Goal: Task Accomplishment & Management: Complete application form

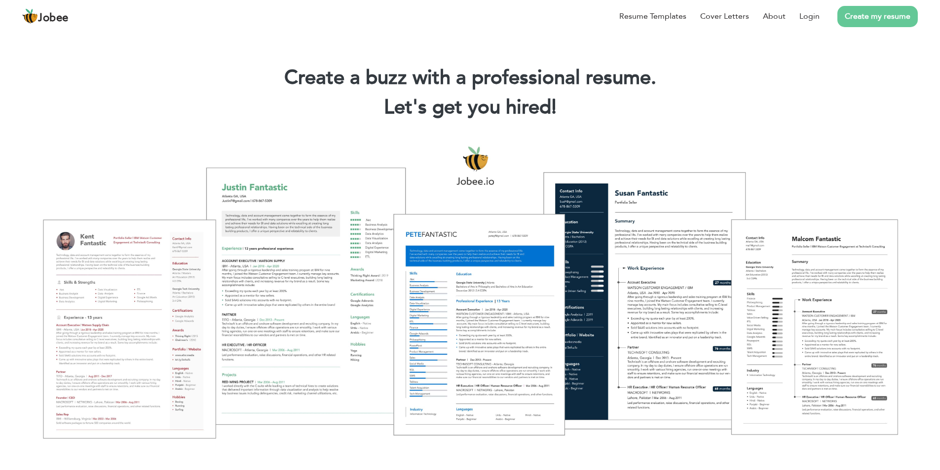
click at [362, 352] on div at bounding box center [469, 291] width 925 height 327
click at [815, 14] on link "Login" at bounding box center [809, 16] width 20 height 12
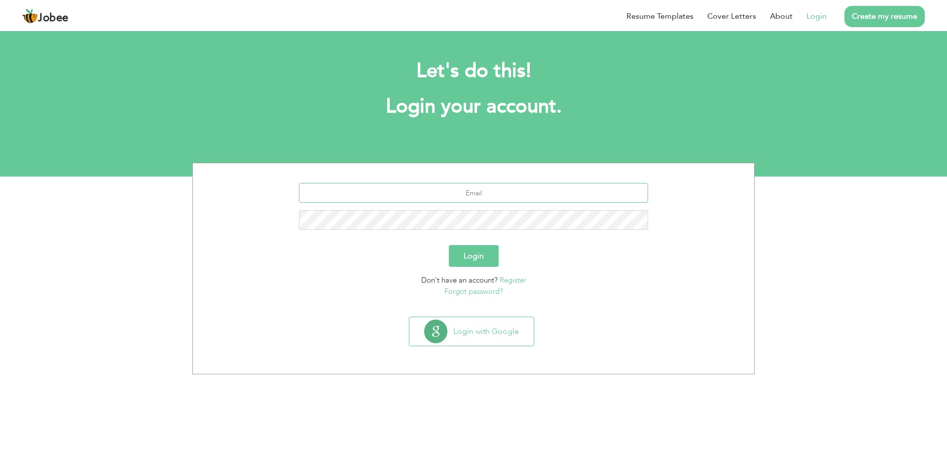
click at [440, 187] on input "text" at bounding box center [474, 193] width 350 height 20
click at [420, 191] on input "text" at bounding box center [474, 193] width 350 height 20
paste input "[EMAIL_ADDRESS][DOMAIN_NAME]"
type input "[EMAIL_ADDRESS][DOMAIN_NAME]"
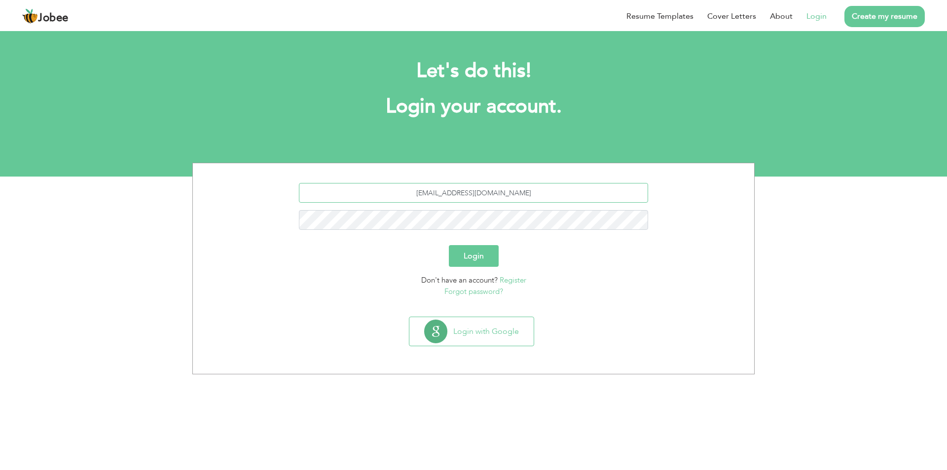
click at [449, 245] on button "Login" at bounding box center [474, 256] width 50 height 22
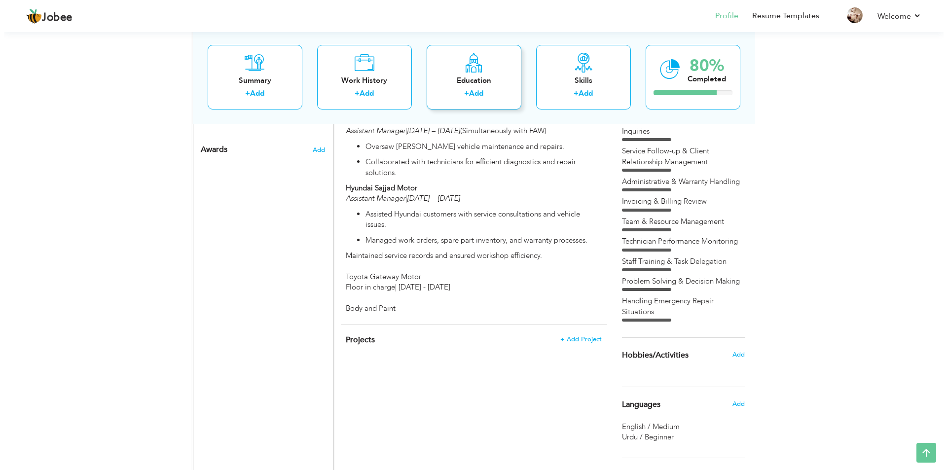
scroll to position [540, 0]
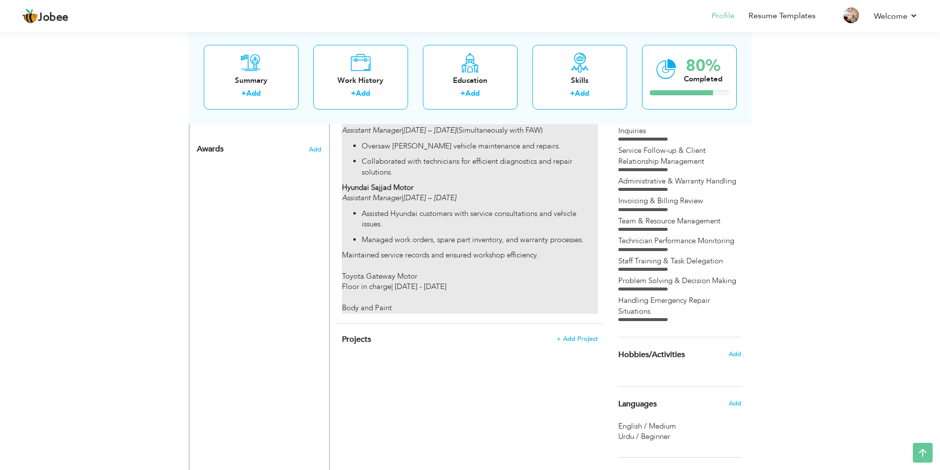
click at [446, 226] on div "Professional Experience Prince Sajjad Motor Assistant Manager | 2020 – Present …" at bounding box center [470, 123] width 256 height 380
type input "Assistant Manager"
type input "[PERSON_NAME] Motor"
type input "02/2006"
type input "04/2025"
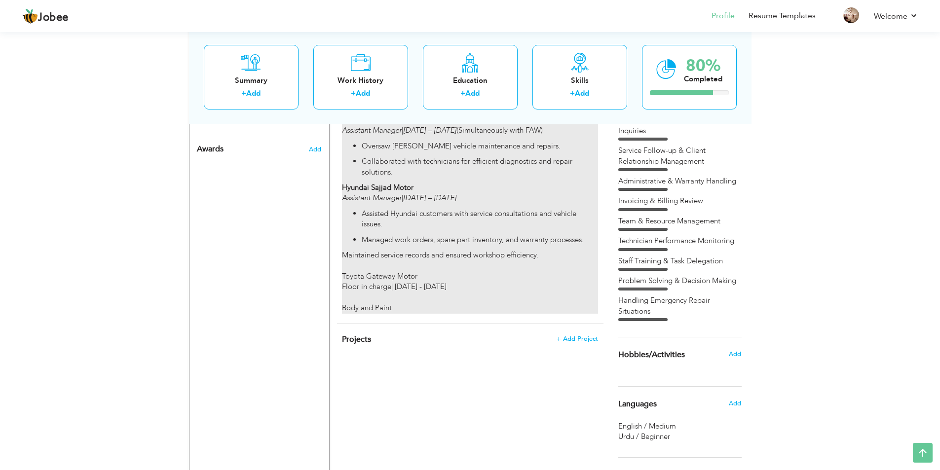
type input "[GEOGRAPHIC_DATA]"
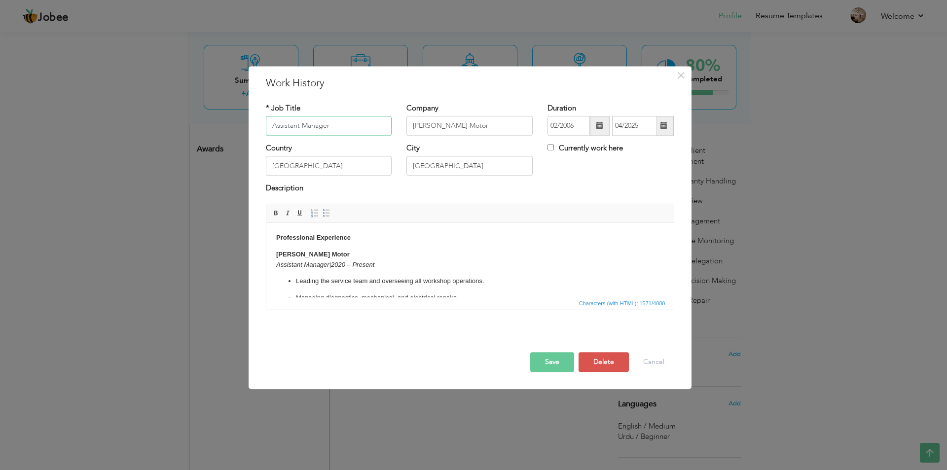
scroll to position [315, 0]
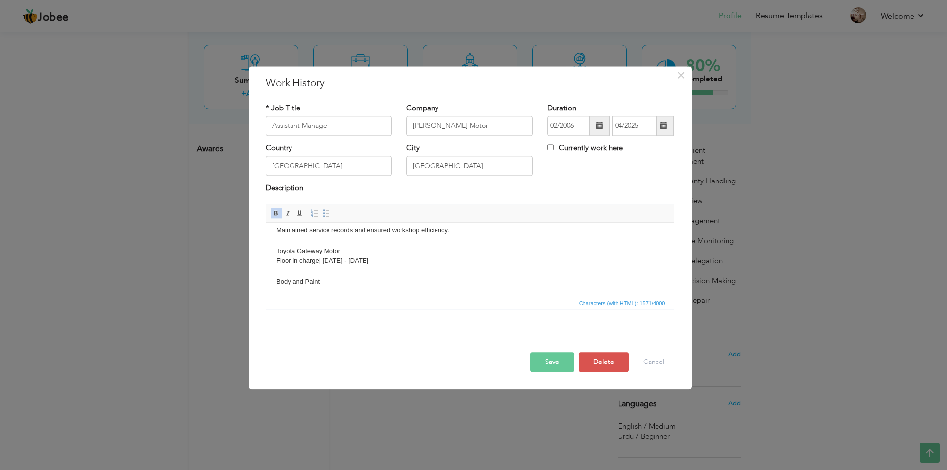
drag, startPoint x: 344, startPoint y: 250, endPoint x: 273, endPoint y: 253, distance: 70.6
click at [273, 253] on html "Professional Experience Prince Sajjad Motor Assistant Manager | 2020 – Present …" at bounding box center [470, 102] width 408 height 389
click at [371, 267] on p "Maintained service records and ensured workshop efficiency. Toyota Gateway Moto…" at bounding box center [470, 256] width 388 height 62
drag, startPoint x: 319, startPoint y: 262, endPoint x: 291, endPoint y: 262, distance: 27.6
click at [291, 262] on p "Maintained service records and ensured workshop efficiency. Toyota Gateway Moto…" at bounding box center [470, 256] width 388 height 62
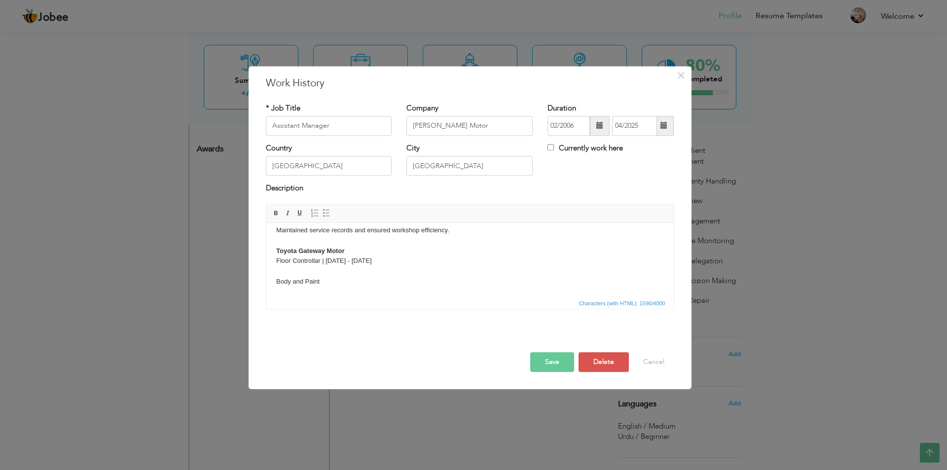
click at [389, 261] on p "Maintained service records and ensured workshop efficiency. Toyota Gateway Moto…" at bounding box center [470, 256] width 388 height 62
click at [279, 274] on p "Maintained service records and ensured workshop efficiency. Toyota Gateway Moto…" at bounding box center [470, 256] width 388 height 62
click at [306, 274] on p "Maintained service records and ensured workshop efficiency. Toyota Gateway Moto…" at bounding box center [470, 256] width 388 height 62
drag, startPoint x: 327, startPoint y: 280, endPoint x: 275, endPoint y: 251, distance: 59.4
click at [275, 251] on html "Professional Experience Prince Sajjad Motor Assistant Manager | 2020 – Present …" at bounding box center [470, 102] width 408 height 389
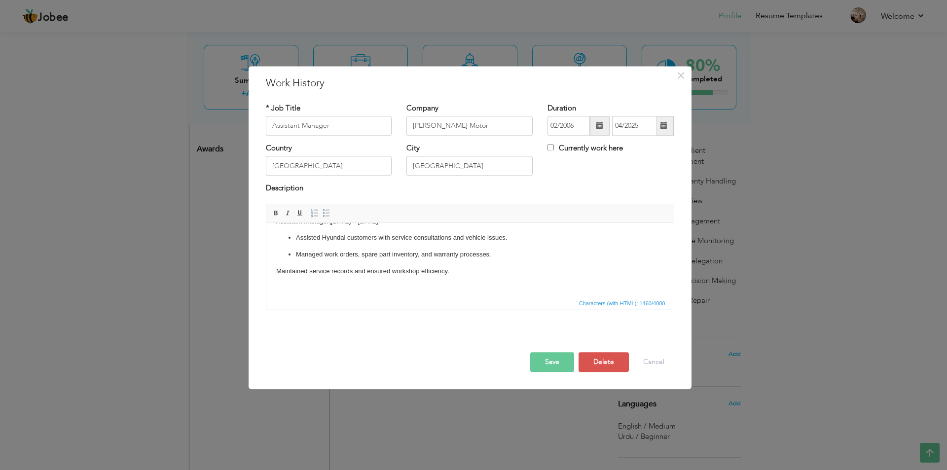
scroll to position [0, 0]
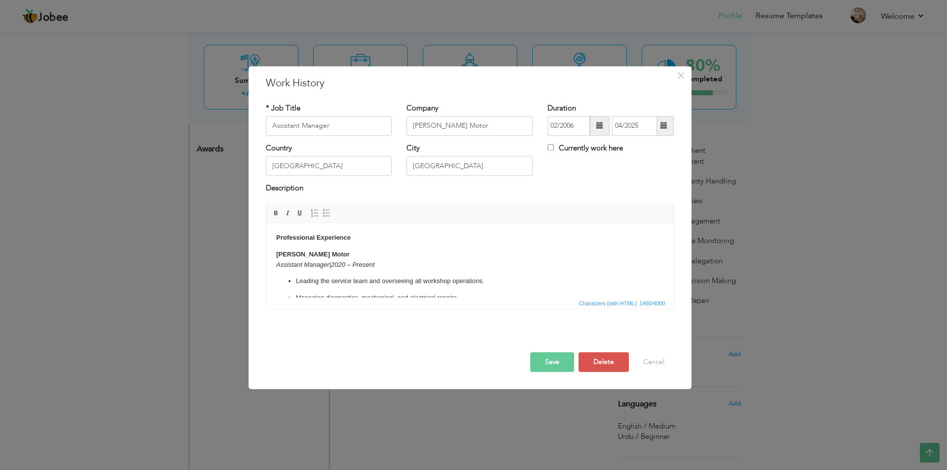
click at [362, 239] on body "Professional Experience Prince Sajjad Motor Assistant Manager | 2020 – Present …" at bounding box center [470, 397] width 388 height 329
click at [367, 232] on html "Professional Experience Toyota Gateway Motor Floor Controllar | 13 August - 13 …" at bounding box center [470, 417] width 408 height 389
click at [539, 364] on button "Save" at bounding box center [552, 362] width 44 height 20
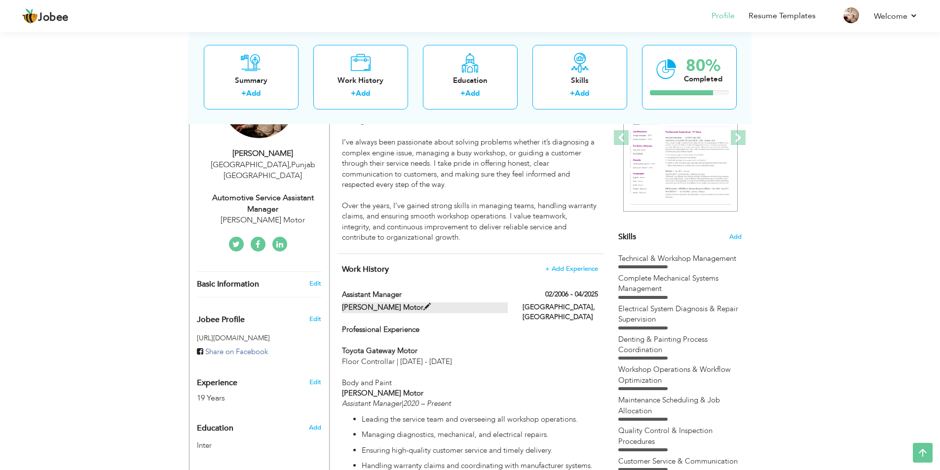
scroll to position [148, 0]
drag, startPoint x: 348, startPoint y: 277, endPoint x: 464, endPoint y: 262, distance: 116.9
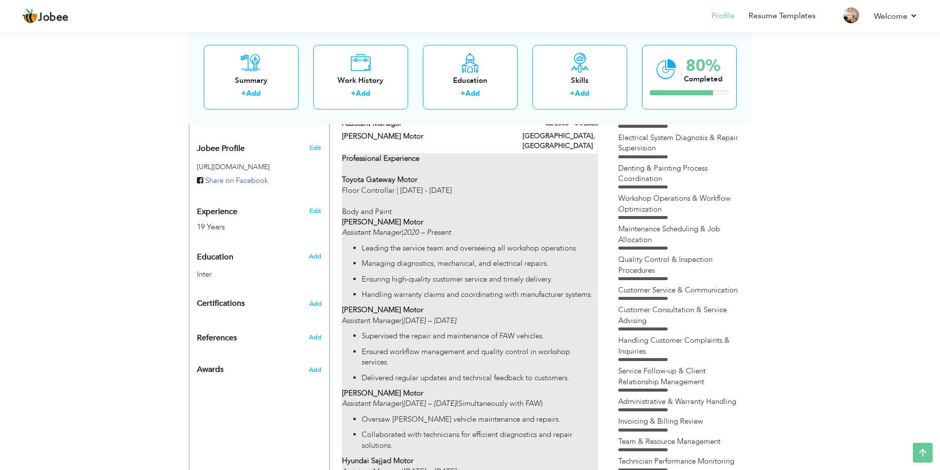
scroll to position [319, 0]
click at [450, 189] on div "Professional Experience Toyota Gateway Motor Floor Controllar | 13 August - 13 …" at bounding box center [470, 349] width 256 height 391
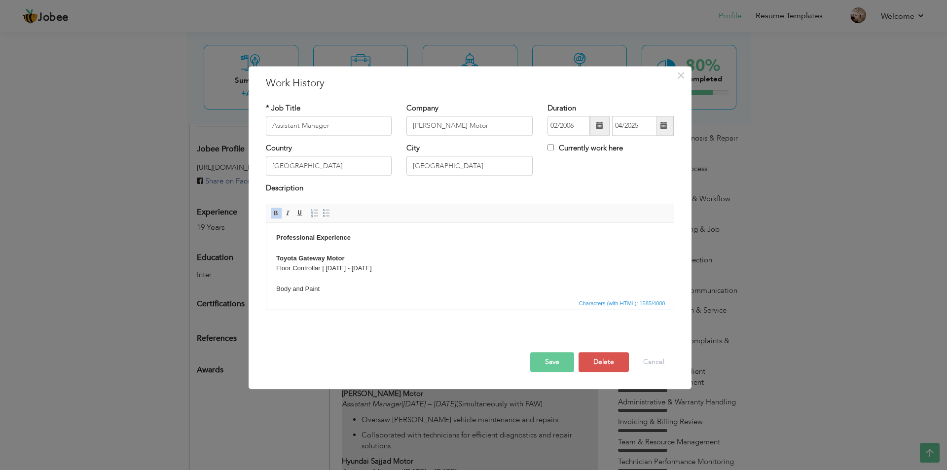
click at [450, 189] on body "Jobee Profile Resume Templates Resume Templates Cover Letters About My Resume W…" at bounding box center [473, 218] width 947 height 1074
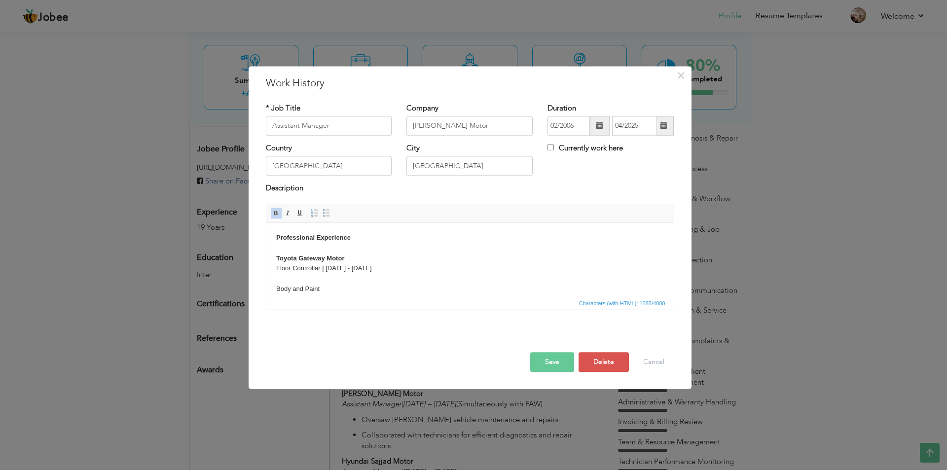
drag, startPoint x: 343, startPoint y: 287, endPoint x: 270, endPoint y: 258, distance: 79.2
click at [270, 258] on html "Professional Experience Toyota Gateway Motor Floor Controllar | 13 August - 13 …" at bounding box center [470, 423] width 408 height 400
click at [576, 352] on div at bounding box center [470, 342] width 423 height 21
click at [560, 357] on button "Save" at bounding box center [552, 362] width 44 height 20
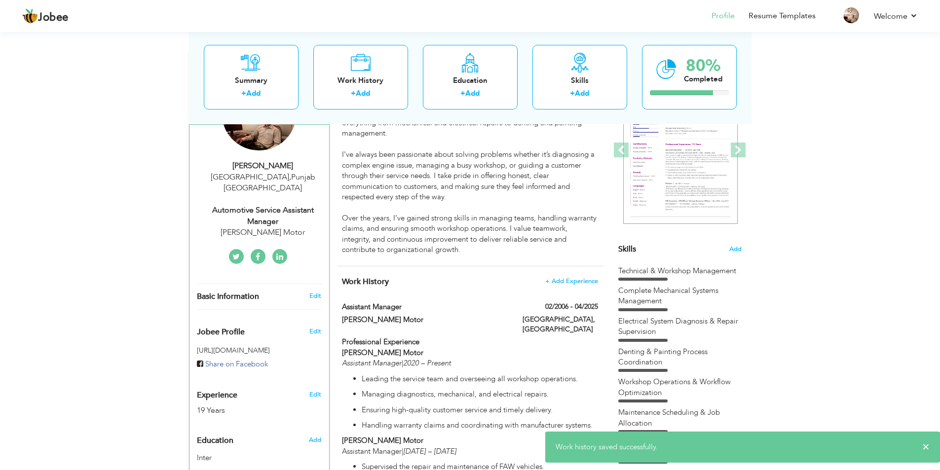
scroll to position [135, 0]
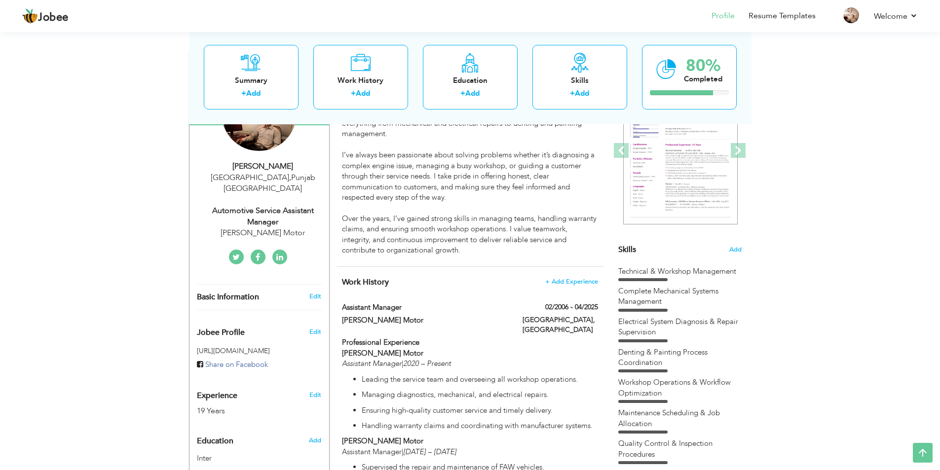
click at [520, 317] on div "Lahore, Pakistan" at bounding box center [560, 326] width 90 height 22
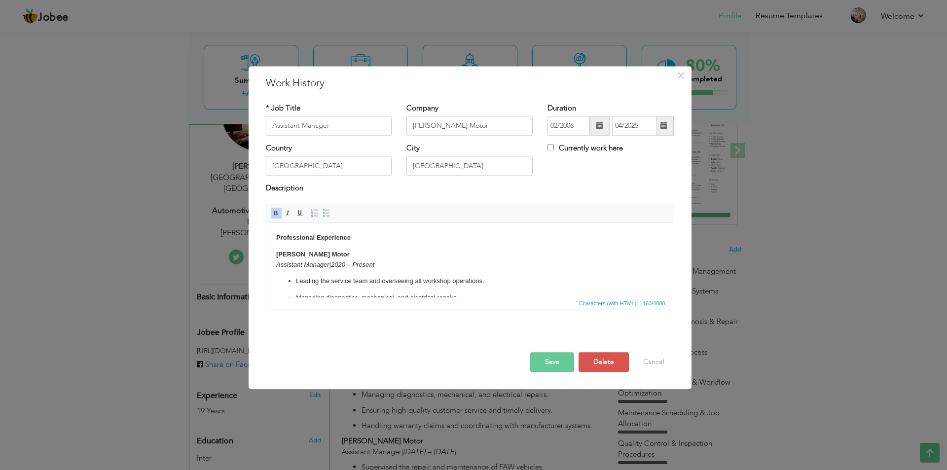
click at [418, 239] on body "Professional Experience Prince Sajjad Motor Assistant Manager | 2020 – Present …" at bounding box center [470, 397] width 388 height 329
click at [547, 364] on button "Save" at bounding box center [552, 362] width 44 height 20
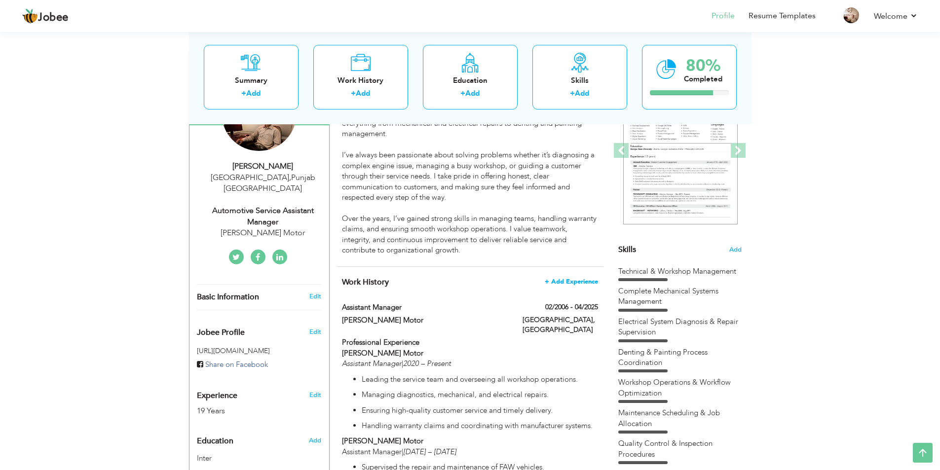
click at [577, 278] on span "+ Add Experience" at bounding box center [571, 281] width 53 height 7
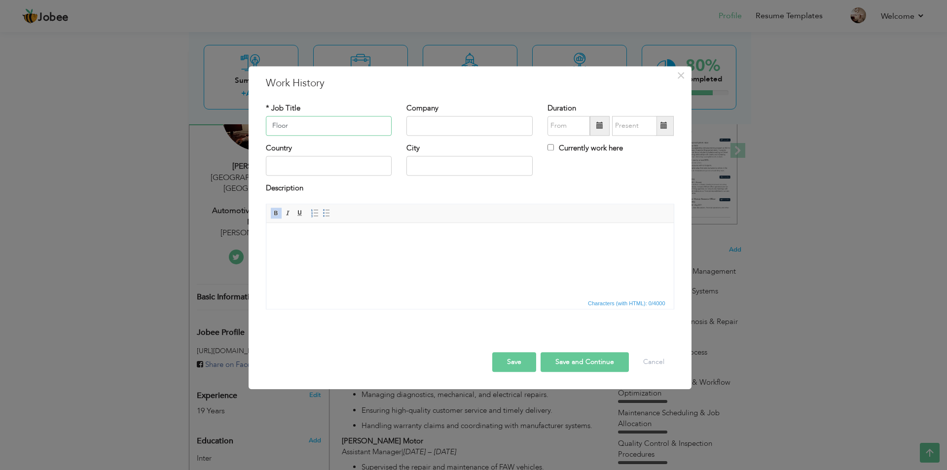
type input "Floor"
paste input "Controllar"
paste input "text"
click at [412, 127] on input "Controllar" at bounding box center [470, 126] width 126 height 20
type input "Controller"
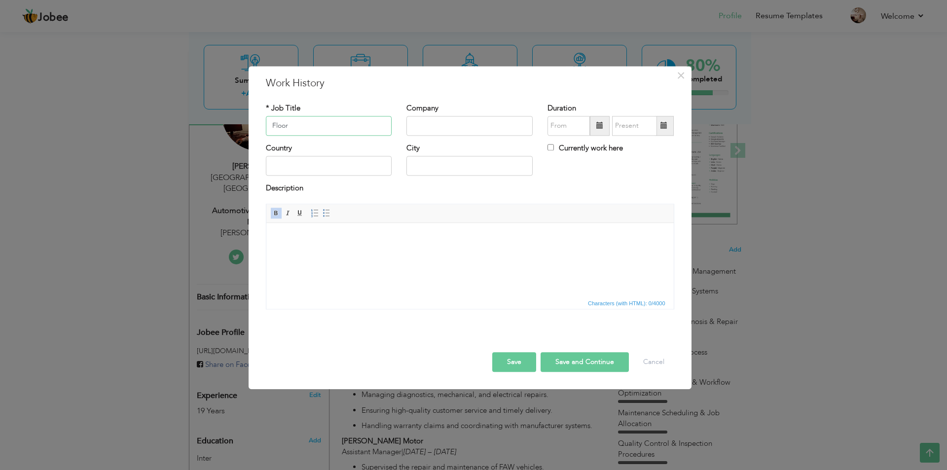
click at [343, 131] on input "Floor" at bounding box center [329, 126] width 126 height 20
paste input "Controller"
type input "Floor Controller"
click at [463, 135] on input "text" at bounding box center [470, 126] width 126 height 20
type input "Toyota Gateway Motor"
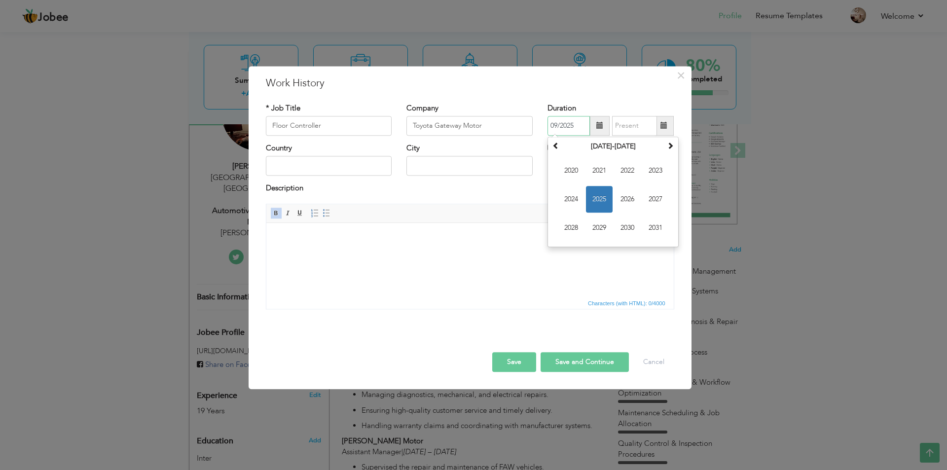
click at [568, 125] on input "09/2025" at bounding box center [569, 126] width 42 height 20
click at [600, 208] on span "2025" at bounding box center [599, 199] width 27 height 27
click at [597, 124] on span at bounding box center [599, 125] width 7 height 7
click at [648, 195] on span "Aug" at bounding box center [655, 199] width 27 height 27
type input "08/2025"
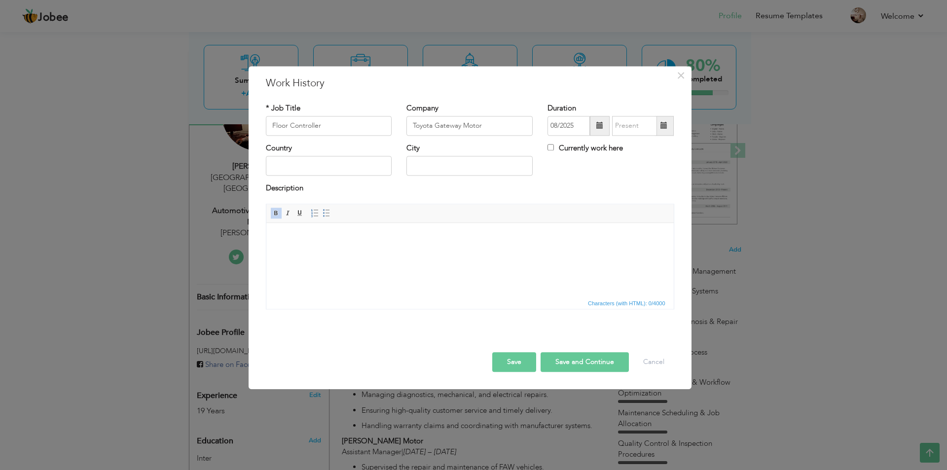
click at [666, 127] on span at bounding box center [664, 125] width 7 height 7
type input "09/2025"
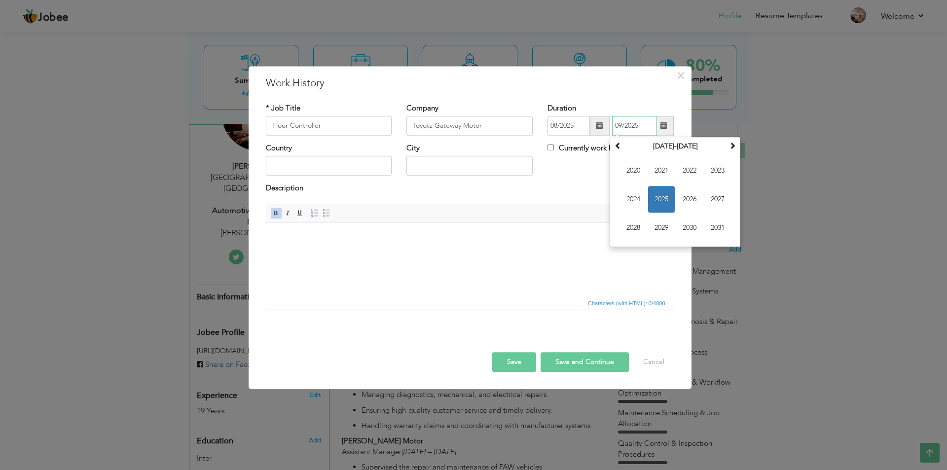
click at [660, 202] on span "2025" at bounding box center [661, 199] width 27 height 27
click at [631, 236] on span "Sep" at bounding box center [633, 228] width 27 height 27
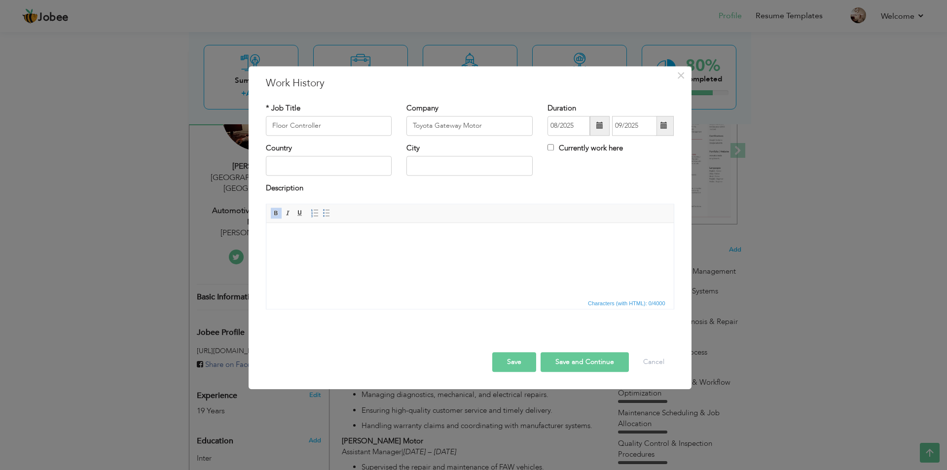
click at [614, 189] on div "Description" at bounding box center [470, 190] width 408 height 13
click at [276, 166] on input "text" at bounding box center [329, 166] width 126 height 20
type input "[GEOGRAPHIC_DATA]"
click at [317, 253] on html at bounding box center [470, 238] width 408 height 30
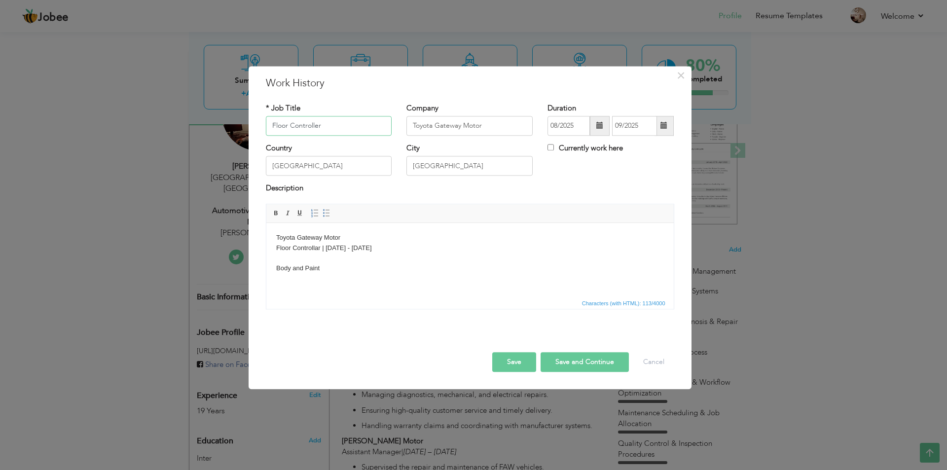
click at [311, 125] on input "Floor Controller" at bounding box center [329, 126] width 126 height 20
click at [318, 252] on body "Toyota Gateway Motor Floor Controllar | 13 August - 13 September ​​​​​​​ Body a…" at bounding box center [470, 253] width 388 height 41
drag, startPoint x: 320, startPoint y: 250, endPoint x: 258, endPoint y: 243, distance: 62.1
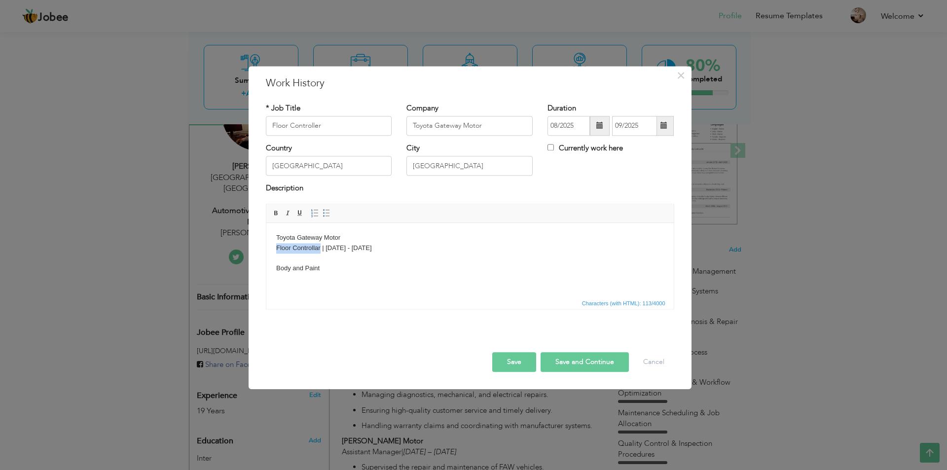
click at [266, 243] on html "Toyota Gateway Motor Floor Controllar | 13 August - 13 September ​​​​​​​ Body a…" at bounding box center [470, 253] width 408 height 61
paste body
click at [529, 361] on button "Save" at bounding box center [514, 362] width 44 height 20
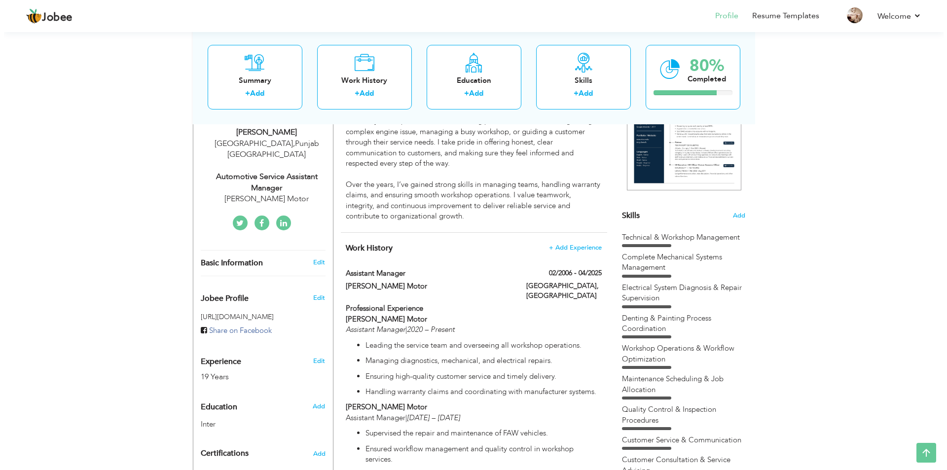
scroll to position [171, 0]
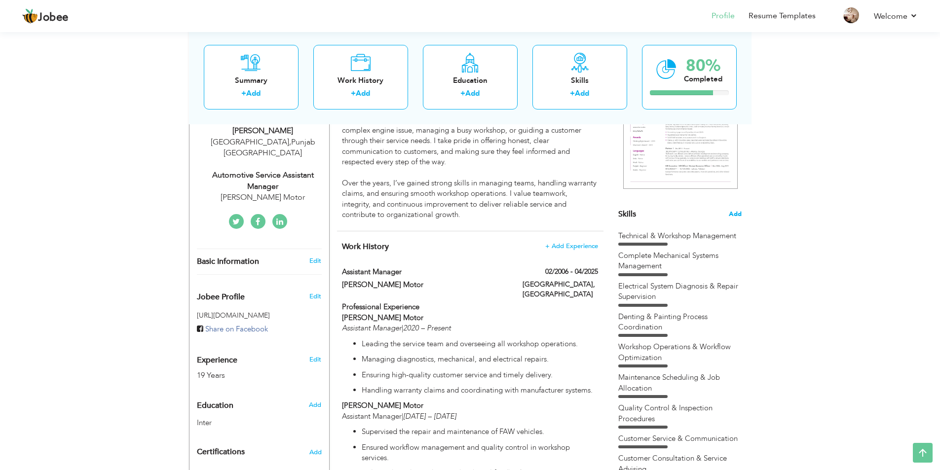
click at [736, 213] on span "Add" at bounding box center [735, 214] width 13 height 9
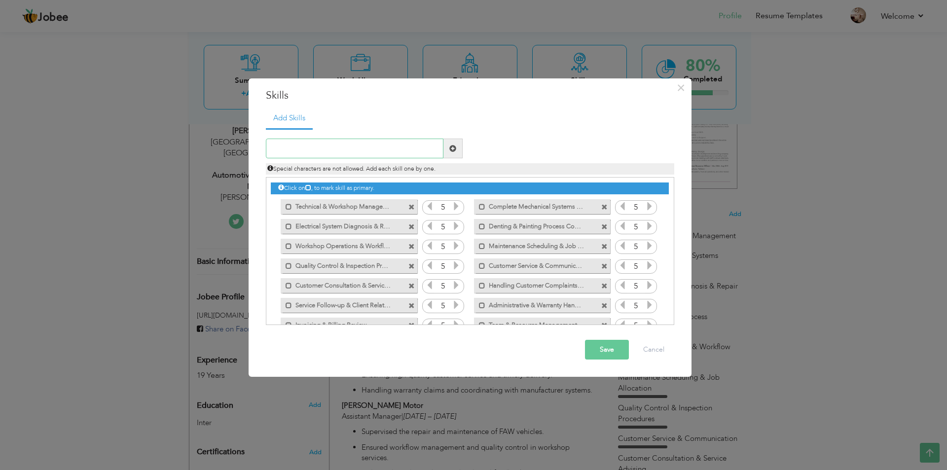
paste input "Floor Controller"
type input "Floor Controller"
click at [602, 352] on button "Save" at bounding box center [607, 350] width 44 height 20
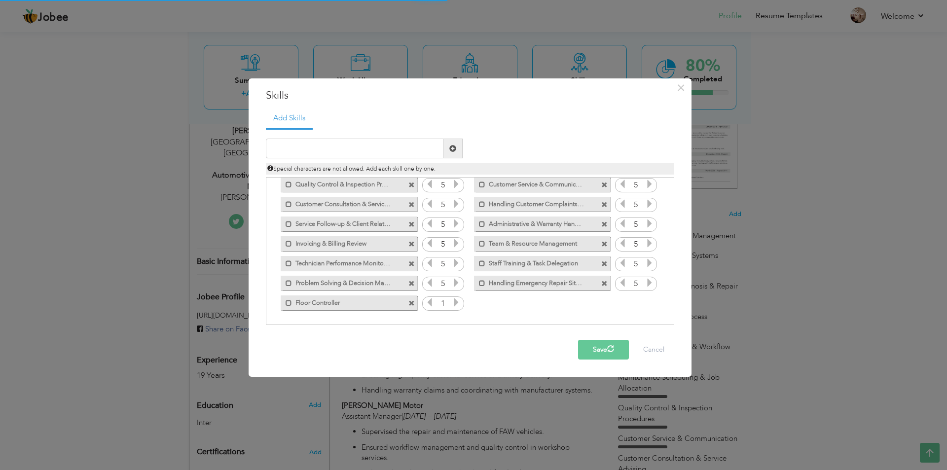
click at [455, 305] on icon at bounding box center [456, 302] width 9 height 9
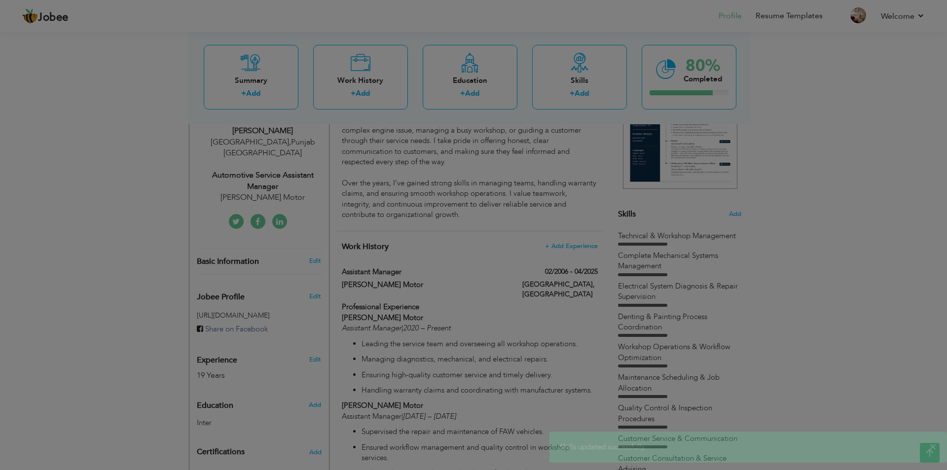
click at [455, 305] on div "Click on , to mark skill as primary. Mark as primary skill. 5 Mark as primary s…" at bounding box center [470, 204] width 398 height 216
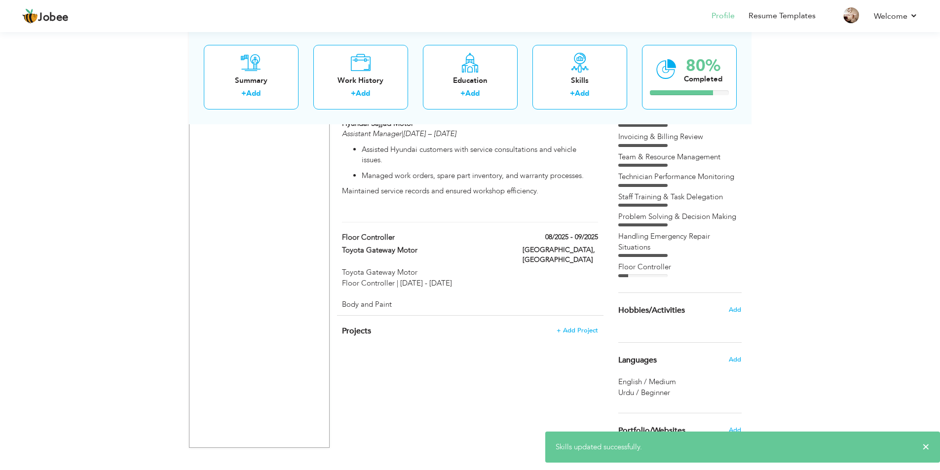
scroll to position [604, 0]
click at [656, 272] on div "Floor Controller" at bounding box center [679, 268] width 123 height 15
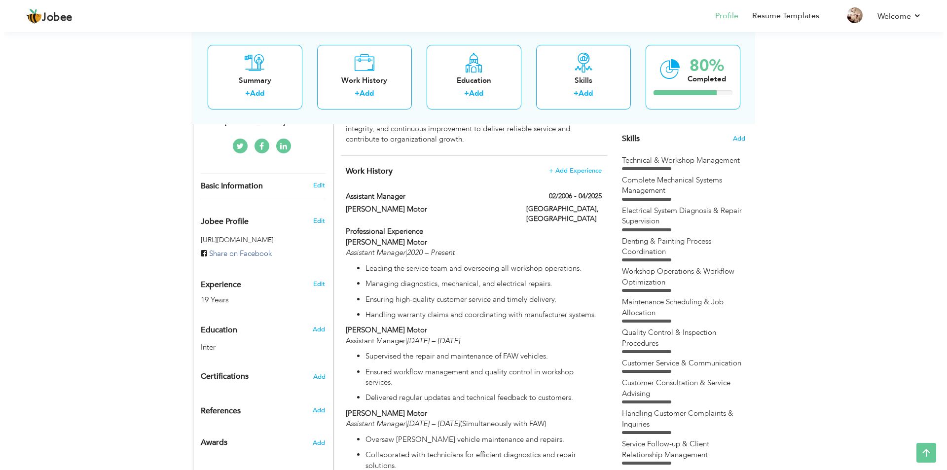
scroll to position [246, 0]
click at [735, 136] on span "Add" at bounding box center [735, 139] width 13 height 9
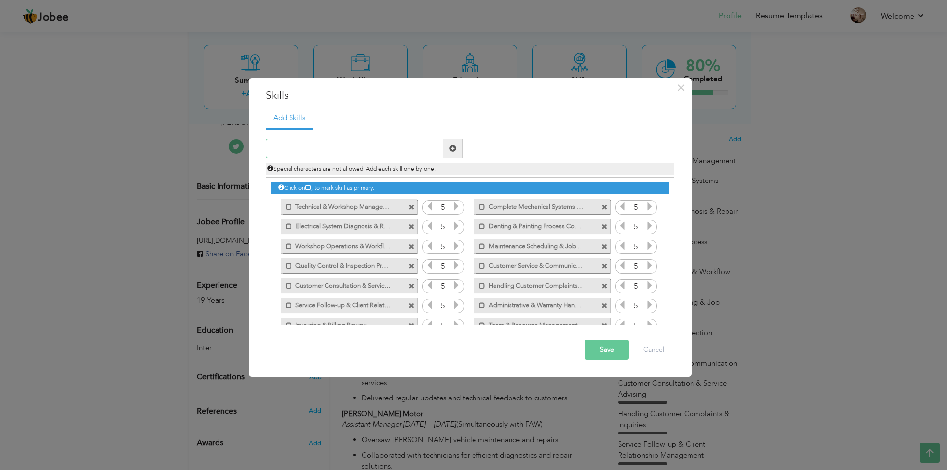
scroll to position [81, 0]
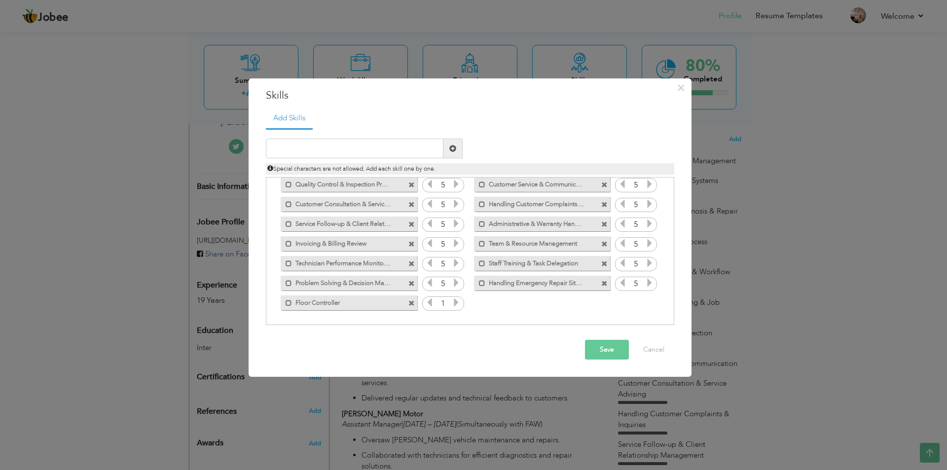
click at [457, 305] on icon at bounding box center [456, 302] width 9 height 9
click at [599, 351] on button "Save" at bounding box center [607, 350] width 44 height 20
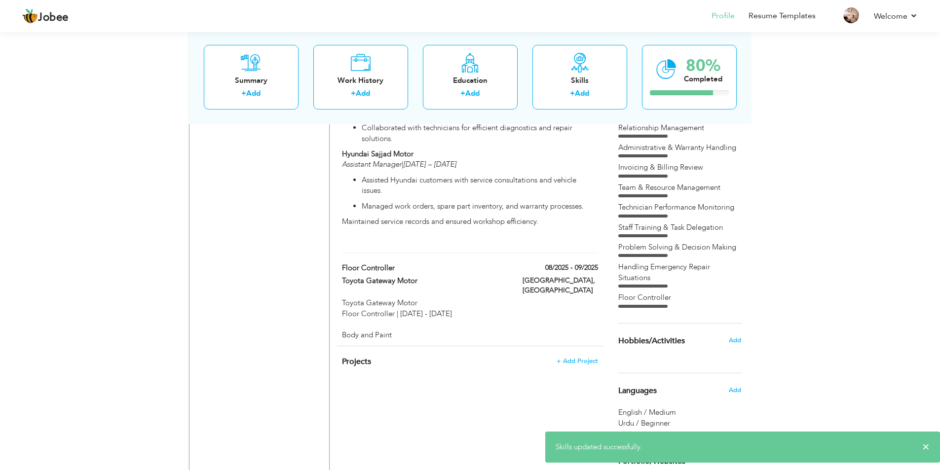
scroll to position [624, 0]
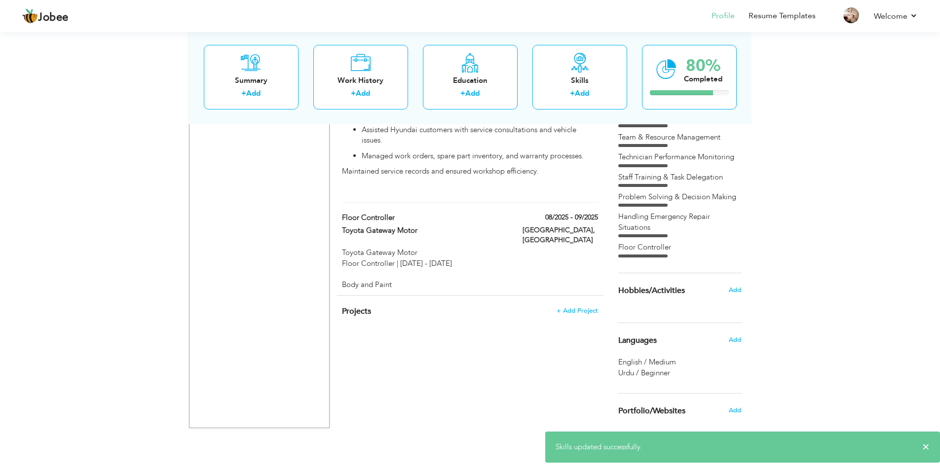
click at [660, 246] on div "Floor Controller" at bounding box center [679, 247] width 123 height 10
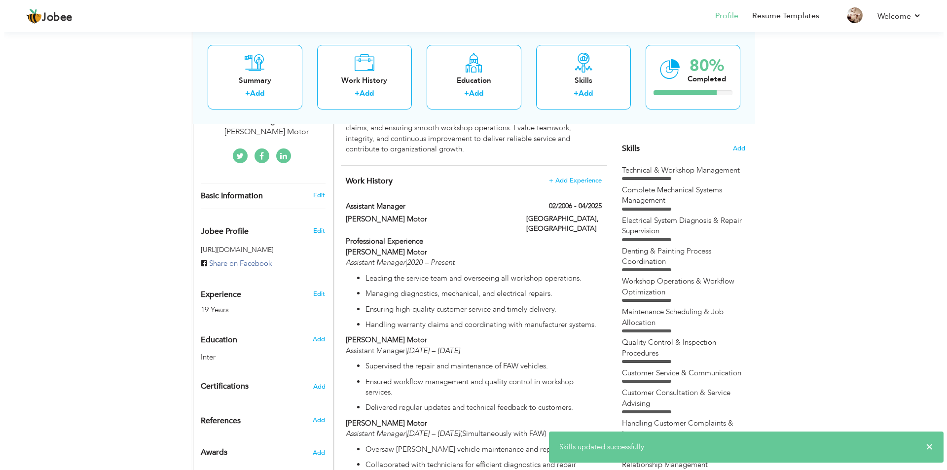
scroll to position [221, 0]
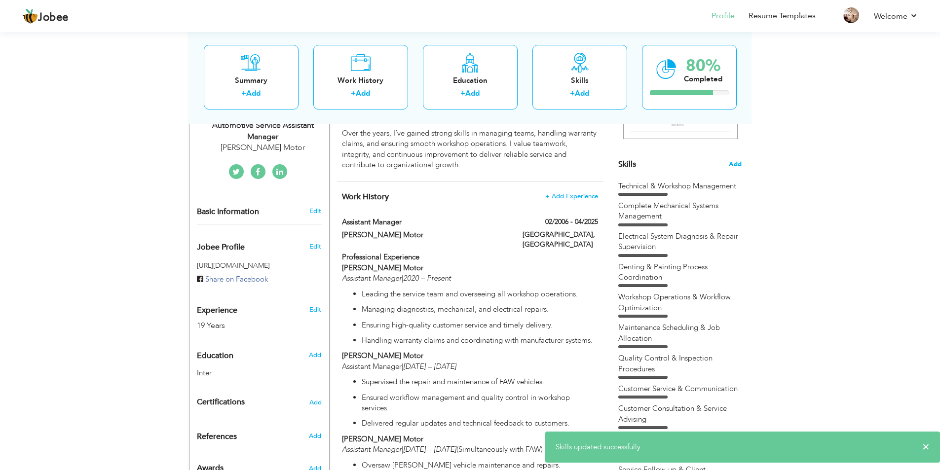
click at [732, 161] on span "Add" at bounding box center [735, 164] width 13 height 9
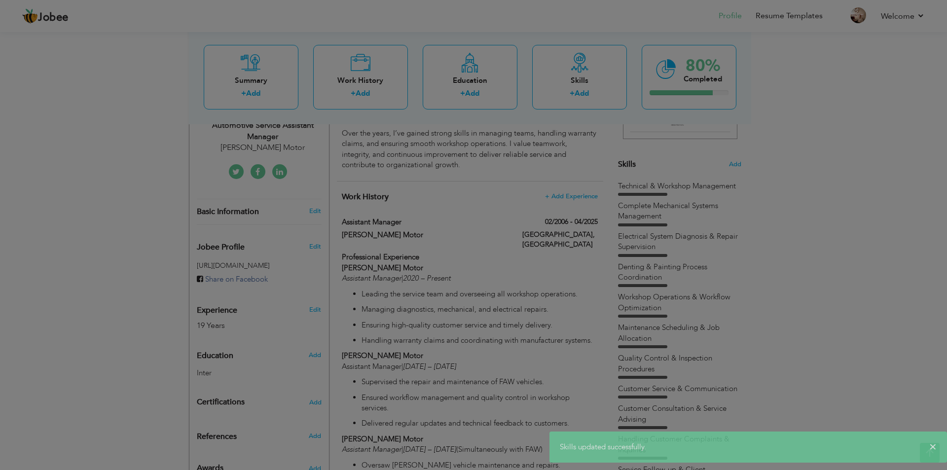
scroll to position [0, 0]
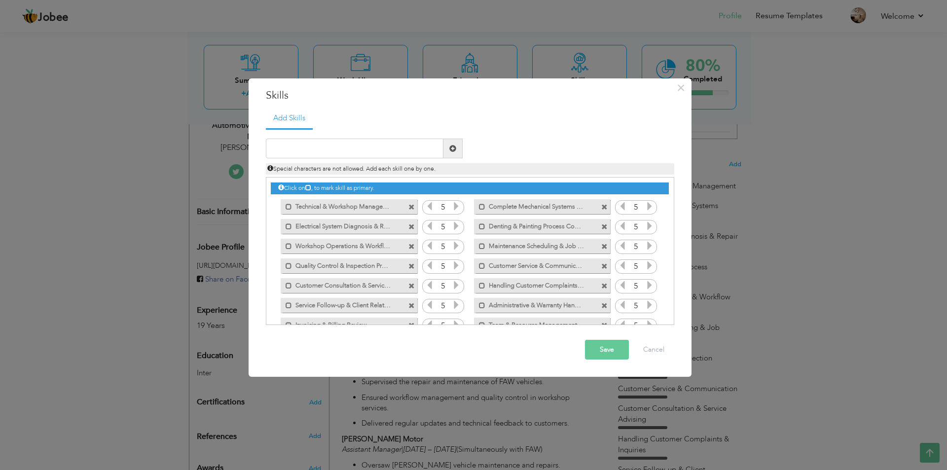
click at [483, 356] on div "Save Cancel" at bounding box center [470, 350] width 423 height 35
click at [310, 186] on icon at bounding box center [308, 188] width 6 height 6
click at [289, 208] on span at bounding box center [289, 207] width 6 height 6
click at [289, 208] on span at bounding box center [291, 207] width 6 height 6
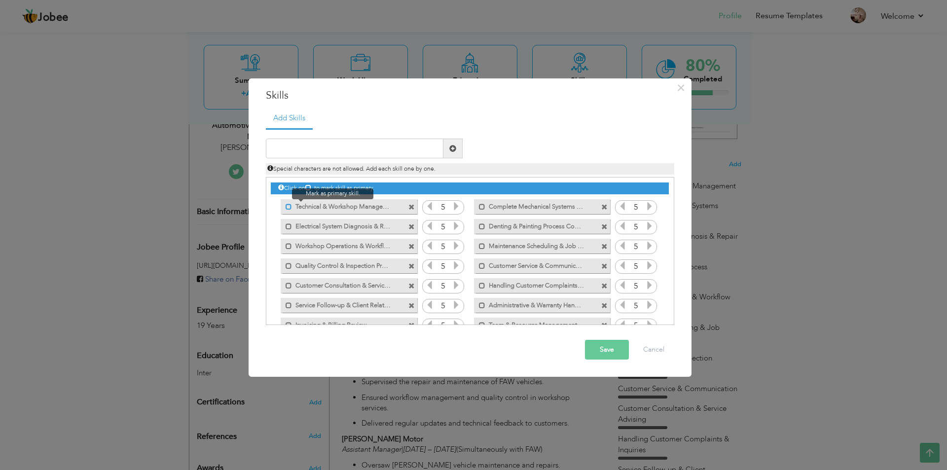
click at [289, 208] on span at bounding box center [289, 207] width 6 height 6
click at [289, 208] on span at bounding box center [291, 207] width 6 height 6
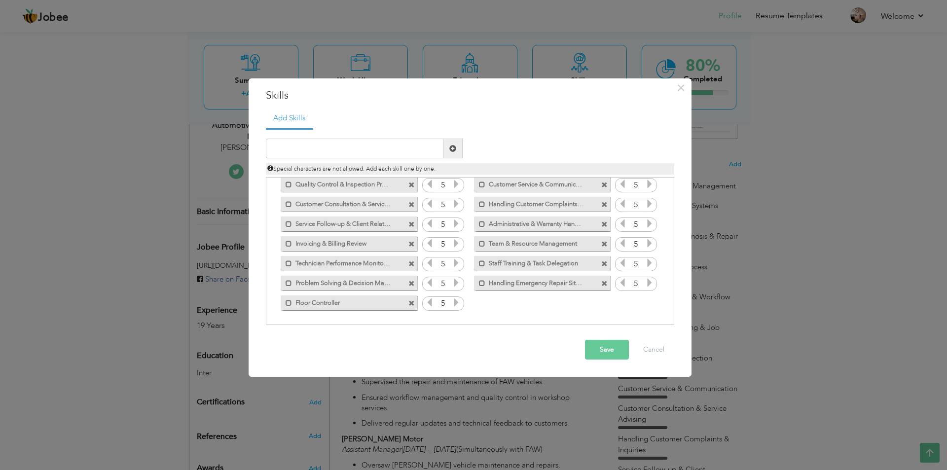
drag, startPoint x: 396, startPoint y: 308, endPoint x: 362, endPoint y: 255, distance: 62.8
click at [362, 255] on div "Click on , to mark skill as primary. Mark as primary skill. 5 Mark as primary s…" at bounding box center [470, 204] width 398 height 216
click at [286, 306] on div "Mark as primary skill. Floor Controller" at bounding box center [349, 303] width 136 height 15
click at [286, 304] on span at bounding box center [289, 303] width 6 height 6
click at [286, 304] on span at bounding box center [288, 301] width 11 height 10
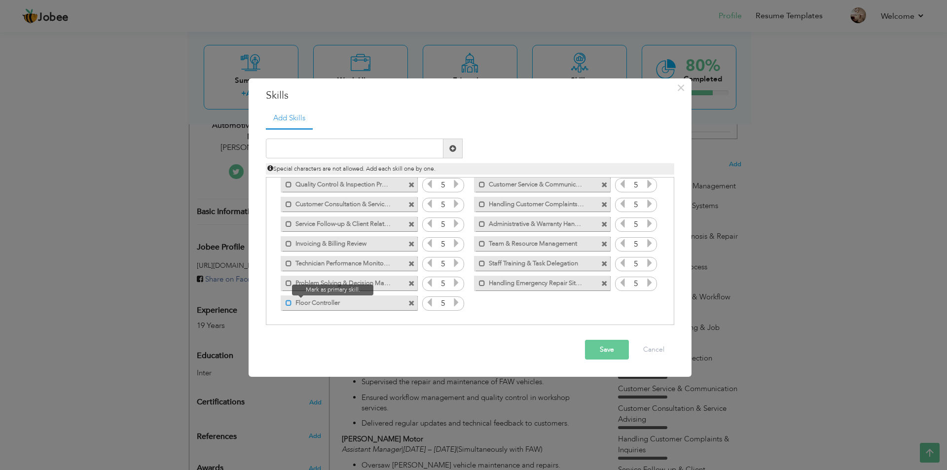
click at [286, 304] on span at bounding box center [289, 303] width 6 height 6
click at [286, 304] on span at bounding box center [288, 301] width 11 height 10
click at [286, 304] on span at bounding box center [289, 303] width 6 height 6
click at [588, 357] on button "Save" at bounding box center [607, 350] width 44 height 20
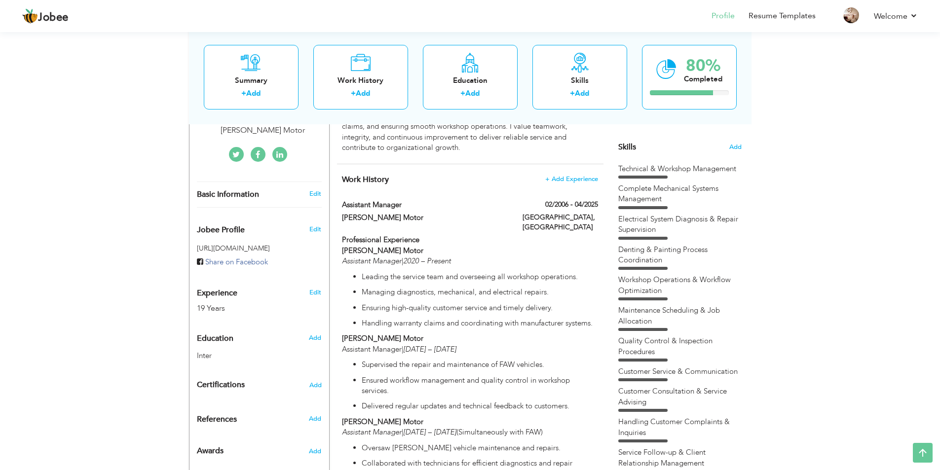
scroll to position [238, 0]
click at [617, 254] on div "Choose a Template ‹" at bounding box center [681, 388] width 141 height 881
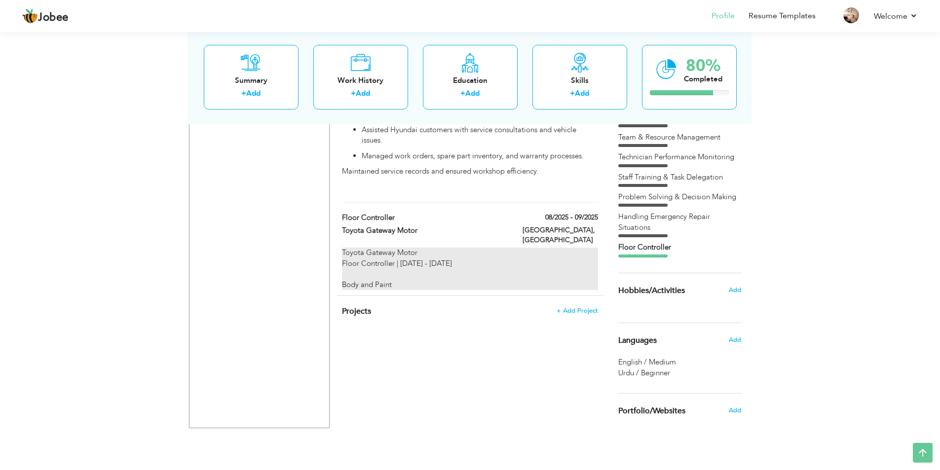
scroll to position [0, 0]
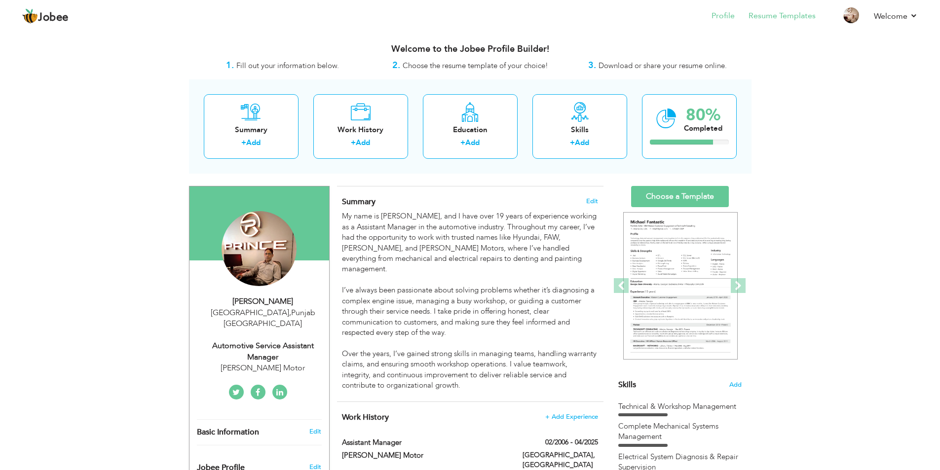
click at [752, 26] on li "Resume Templates" at bounding box center [775, 16] width 81 height 27
click at [780, 20] on link "Resume Templates" at bounding box center [781, 15] width 67 height 11
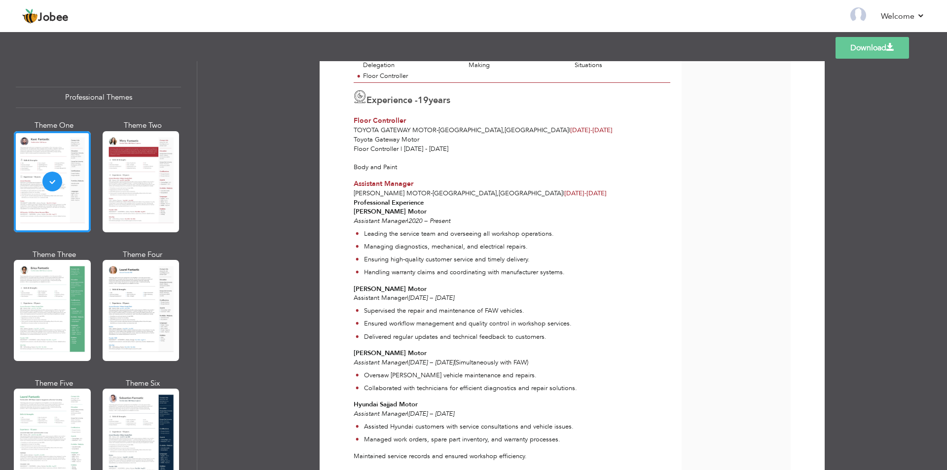
scroll to position [347, 0]
click at [119, 417] on div at bounding box center [141, 439] width 77 height 101
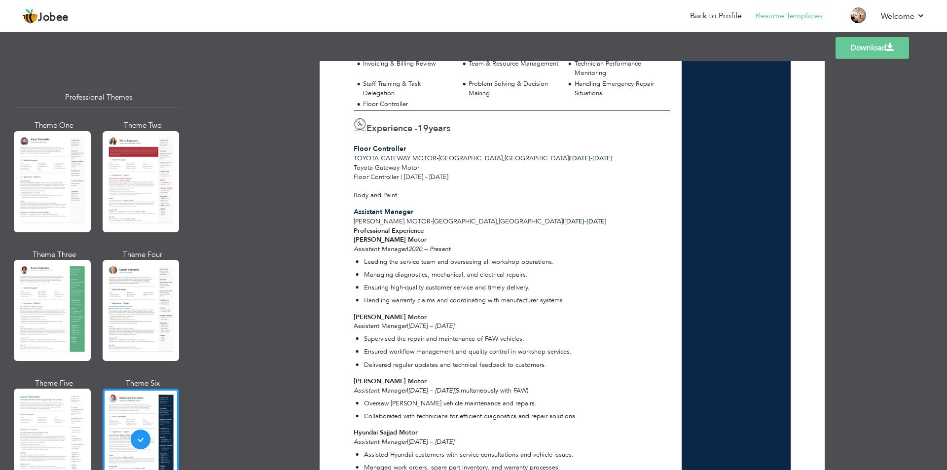
scroll to position [398, 0]
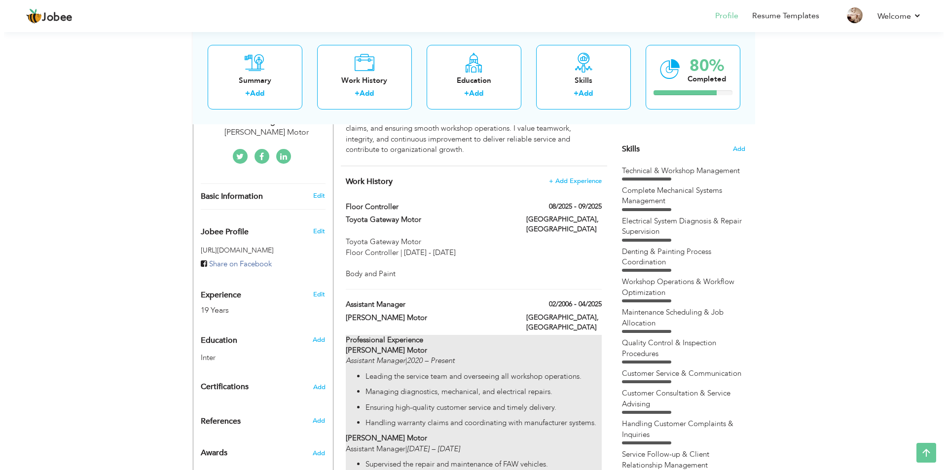
scroll to position [236, 0]
click at [583, 345] on p "Prince Sajjad Motor Assistant Manager | 2020 – Present" at bounding box center [470, 355] width 256 height 21
type input "Assistant Manager"
type input "[PERSON_NAME] Motor"
type input "02/2006"
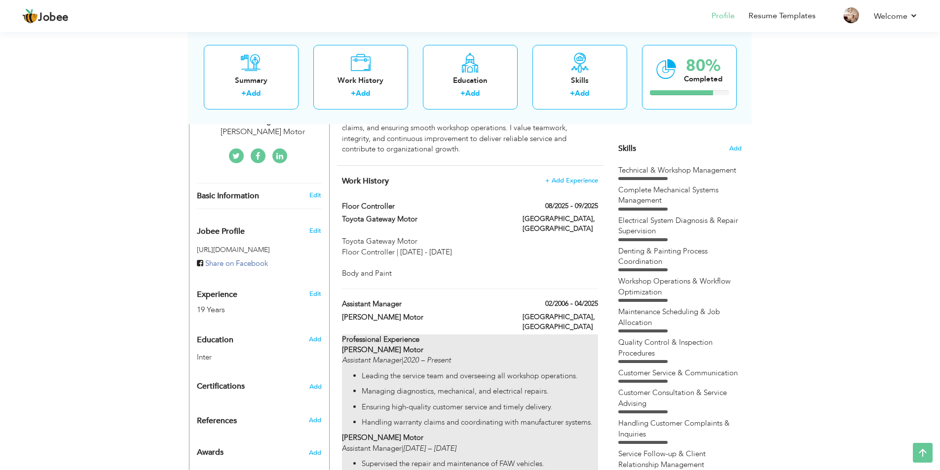
type input "04/2025"
type input "[GEOGRAPHIC_DATA]"
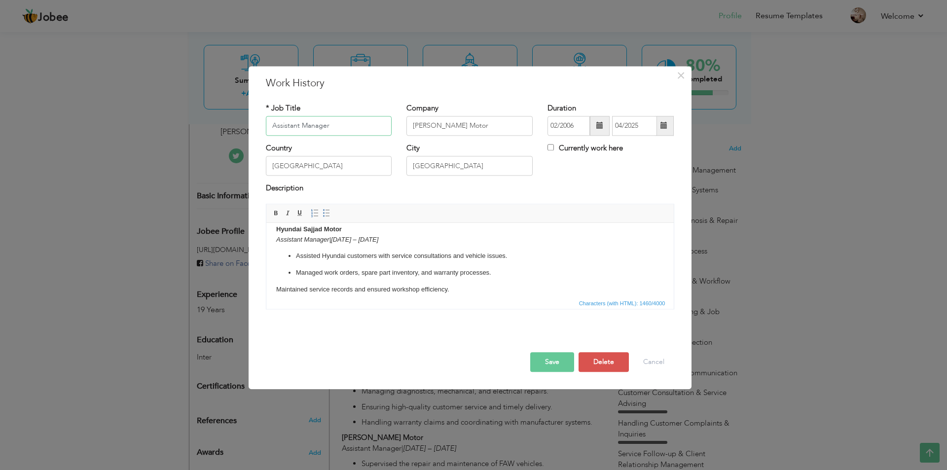
scroll to position [257, 0]
click at [327, 239] on em "Assistant Manager" at bounding box center [302, 238] width 53 height 7
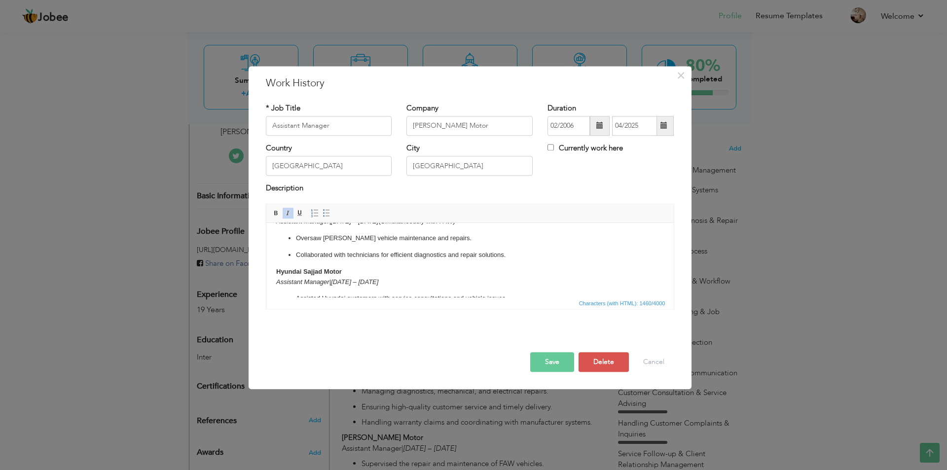
scroll to position [213, 0]
drag, startPoint x: 328, startPoint y: 282, endPoint x: 271, endPoint y: 280, distance: 56.8
click at [271, 280] on html "Professional Experience [PERSON_NAME] Motor Assistant Manager | 2020 – Present …" at bounding box center [470, 184] width 408 height 348
click at [687, 79] on button "×" at bounding box center [681, 76] width 16 height 16
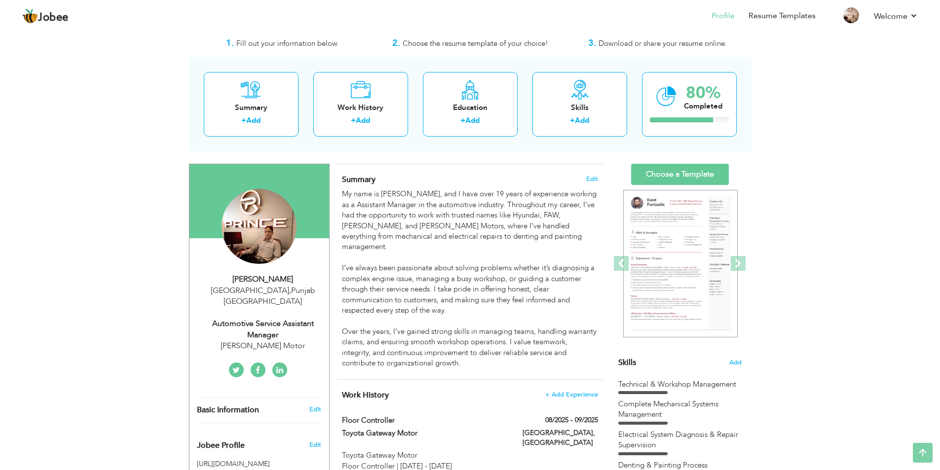
scroll to position [0, 0]
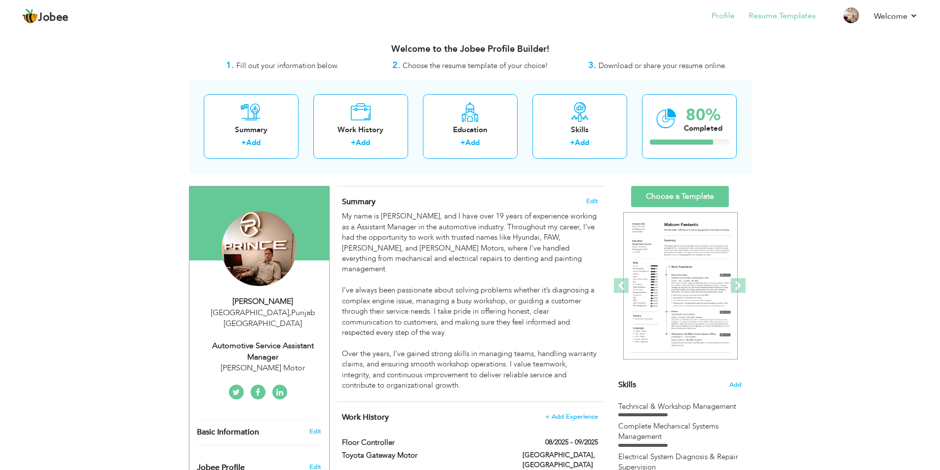
click at [773, 23] on li "Resume Templates" at bounding box center [775, 16] width 81 height 27
click at [793, 19] on link "Resume Templates" at bounding box center [781, 15] width 67 height 11
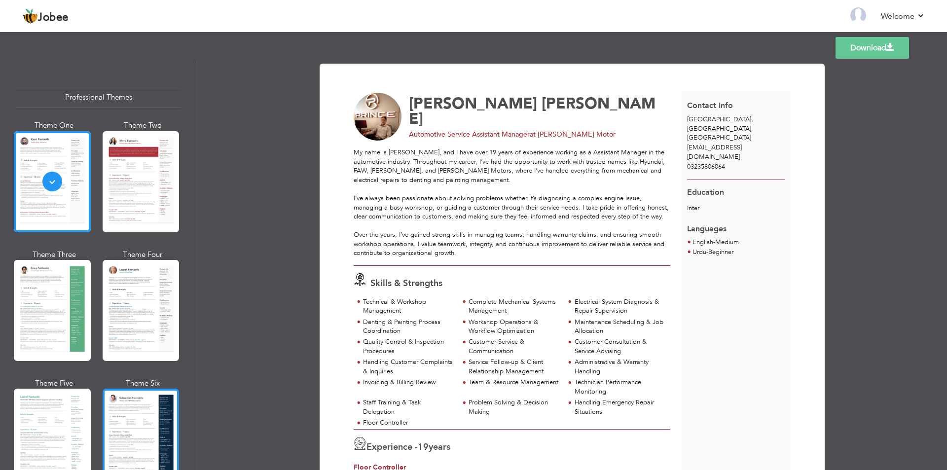
click at [137, 456] on div at bounding box center [141, 439] width 77 height 101
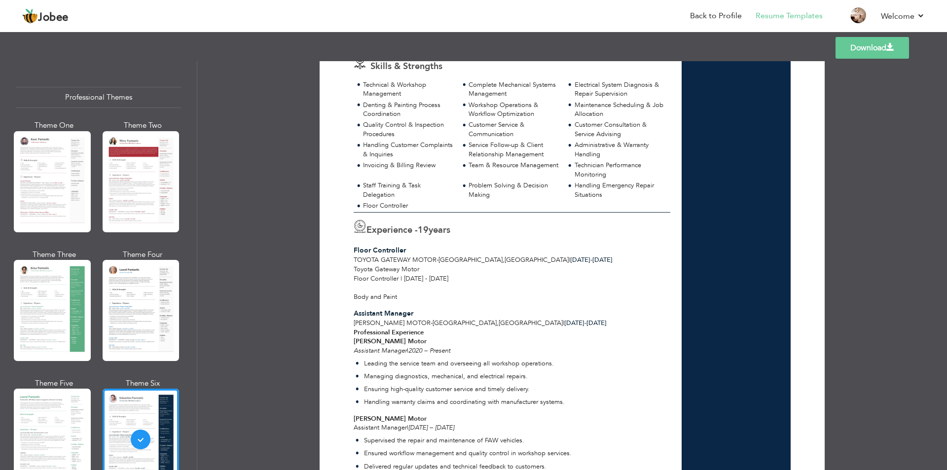
scroll to position [217, 0]
click at [857, 46] on link "Download" at bounding box center [873, 48] width 74 height 22
click at [879, 39] on link "Download" at bounding box center [873, 48] width 74 height 22
click at [866, 56] on link "Download" at bounding box center [873, 48] width 74 height 22
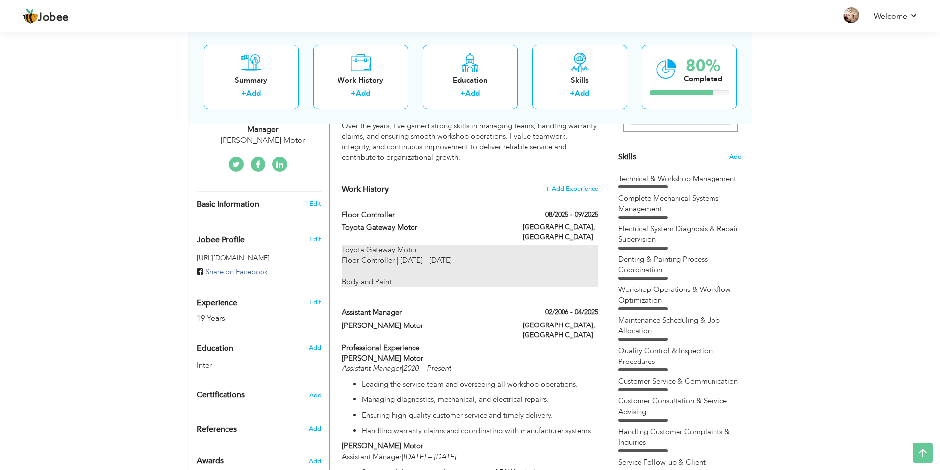
click at [489, 255] on div "Toyota Gateway Motor Floor Controller | 13 August - 13 September Body and Paint" at bounding box center [470, 266] width 256 height 42
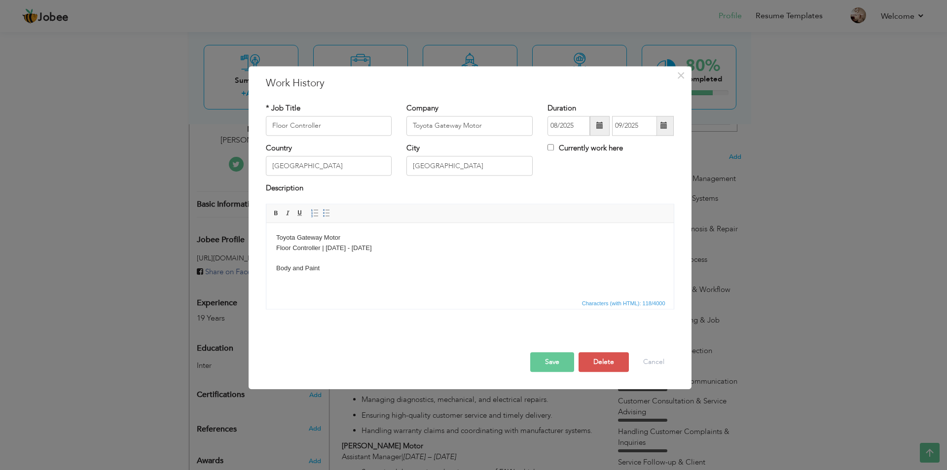
click at [370, 252] on body "Toyota Gateway Motor Floor Controller | 13 August - 13 September Body and Paint" at bounding box center [470, 253] width 388 height 41
click at [355, 272] on body "Toyota Gateway Motor Floor Controller | 13 August - 13 September Body and Paint" at bounding box center [470, 253] width 388 height 41
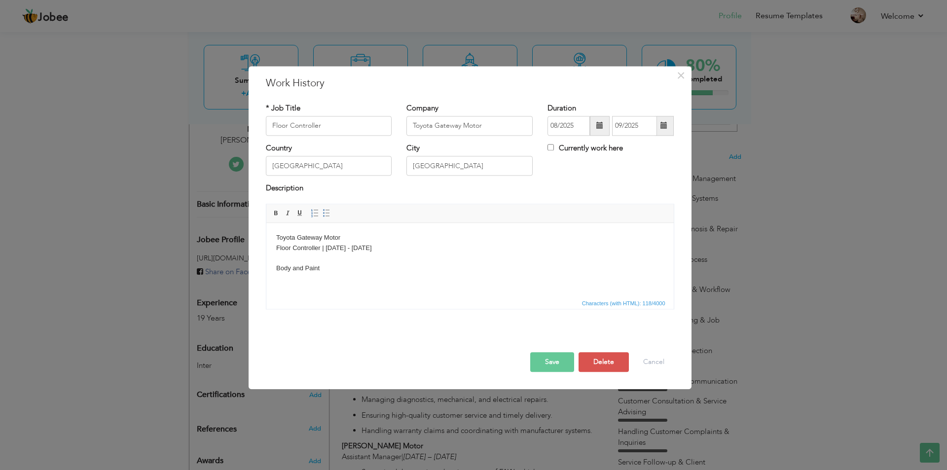
drag, startPoint x: 404, startPoint y: 250, endPoint x: 247, endPoint y: 247, distance: 157.4
click at [266, 247] on html "Toyota Gateway Motor Floor Controller | 13 August - 13 September Body and Paint" at bounding box center [470, 253] width 408 height 61
click at [382, 242] on body "Body and Paint" at bounding box center [470, 238] width 388 height 10
click at [549, 366] on button "Save" at bounding box center [552, 362] width 44 height 20
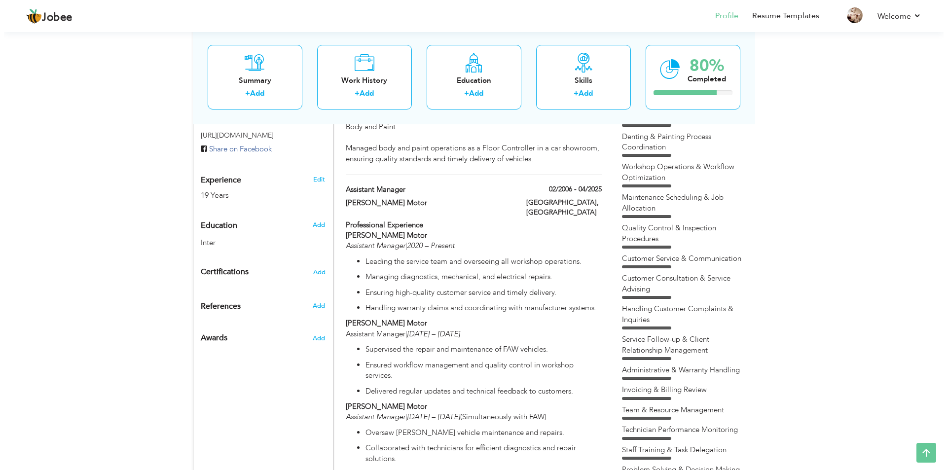
scroll to position [350, 0]
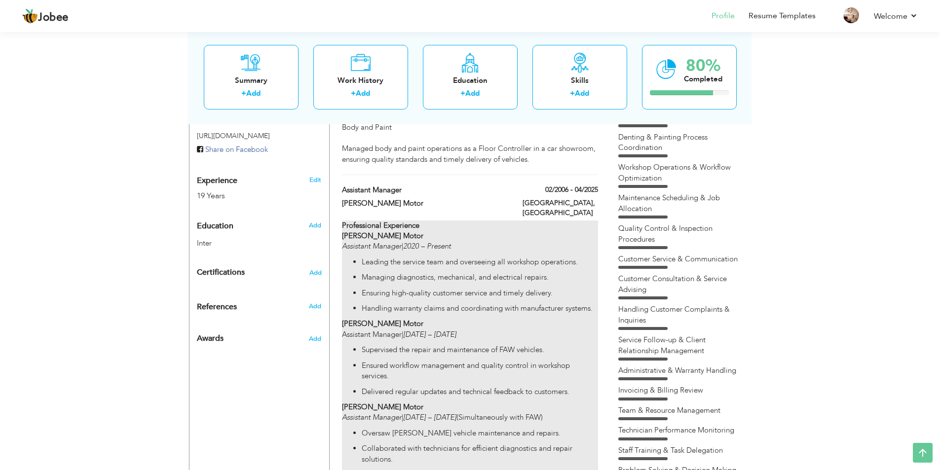
click at [451, 241] on em "2020 – Present" at bounding box center [427, 246] width 48 height 10
type input "Assistant Manager"
type input "[PERSON_NAME] Motor"
type input "02/2006"
type input "04/2025"
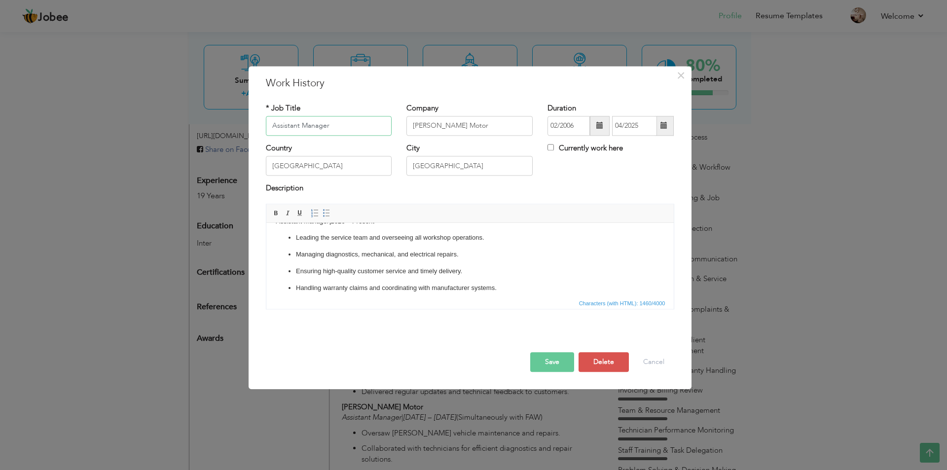
scroll to position [0, 0]
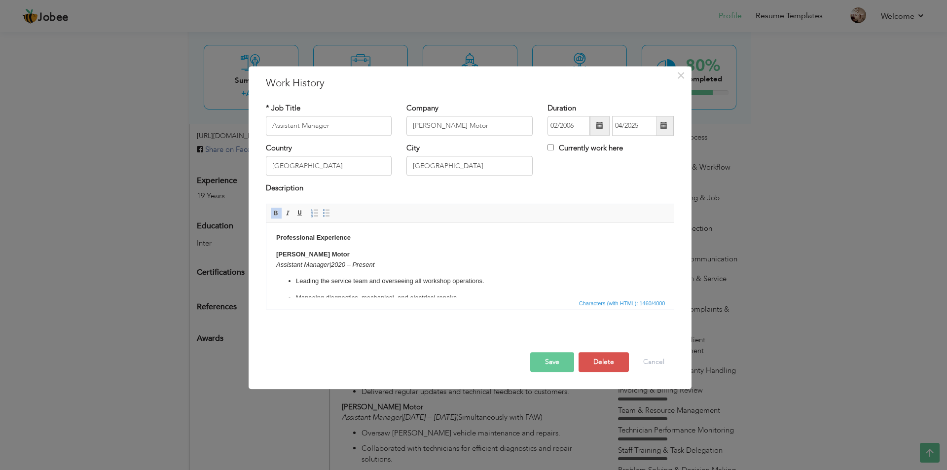
click at [408, 245] on body "Professional Experience Prince Sajjad Motor Assistant Manager | 2020 – Present …" at bounding box center [470, 397] width 388 height 329
click at [410, 235] on body "Professional Experience Prince Sajjad Motor Assistant Manager | 2020 – Present …" at bounding box center [470, 397] width 388 height 329
click at [538, 366] on button "Save" at bounding box center [552, 362] width 44 height 20
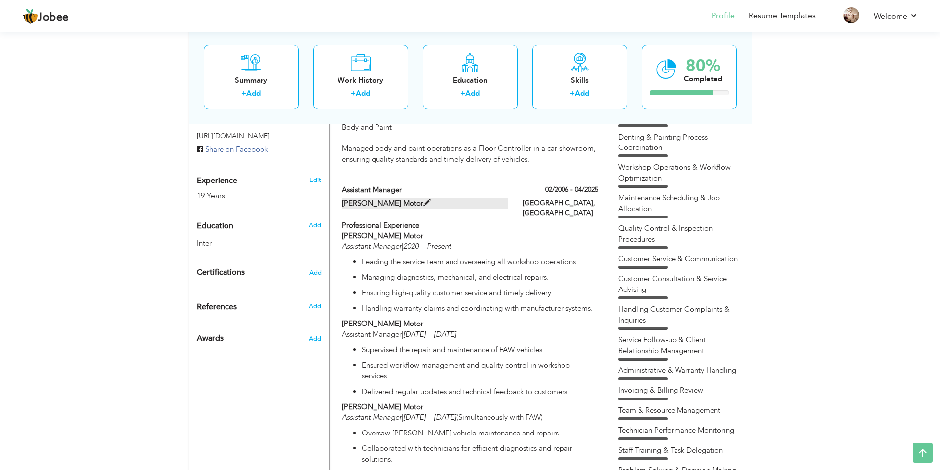
click at [423, 199] on span at bounding box center [426, 202] width 7 height 7
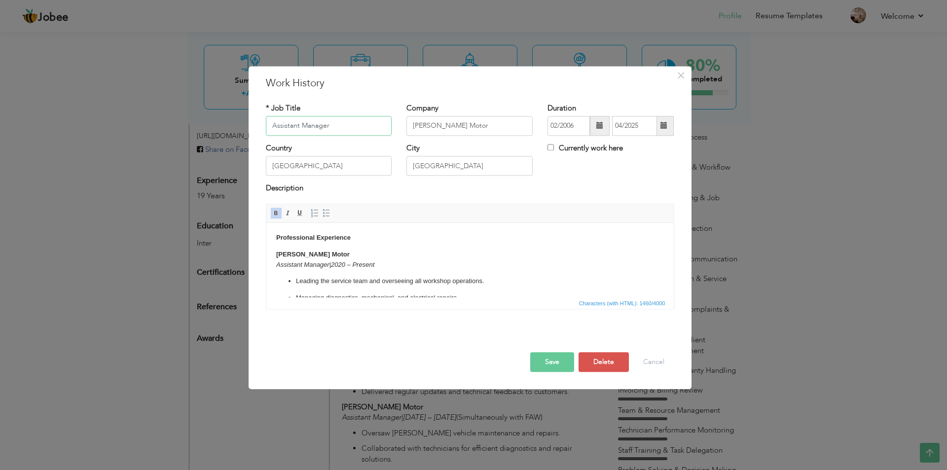
click at [350, 133] on input "Assistant Manager" at bounding box center [329, 126] width 126 height 20
click at [474, 124] on input "[PERSON_NAME] Motor" at bounding box center [470, 126] width 126 height 20
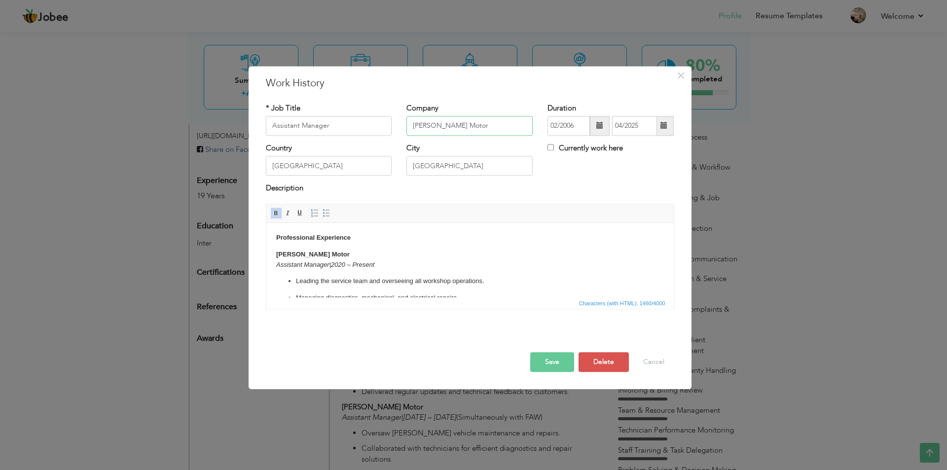
click at [474, 124] on input "[PERSON_NAME] Motor" at bounding box center [470, 126] width 126 height 20
click at [563, 359] on button "Save" at bounding box center [552, 362] width 44 height 20
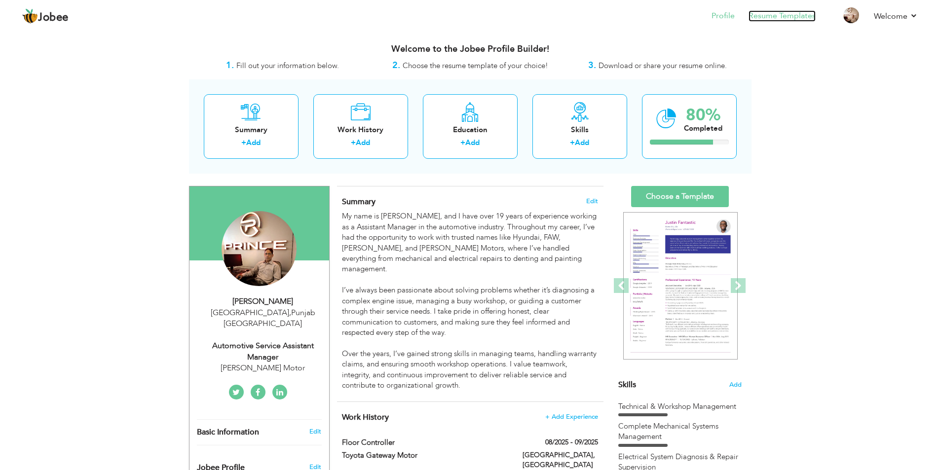
click at [765, 15] on link "Resume Templates" at bounding box center [781, 15] width 67 height 11
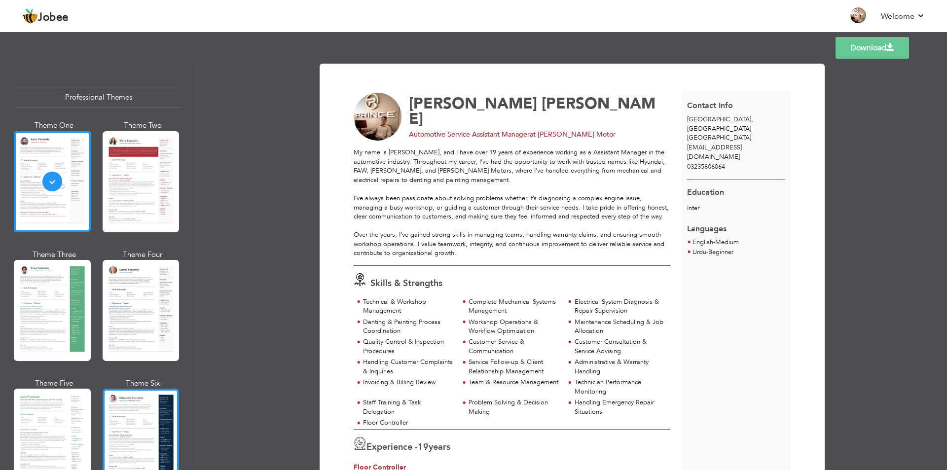
click at [151, 430] on div at bounding box center [141, 439] width 77 height 101
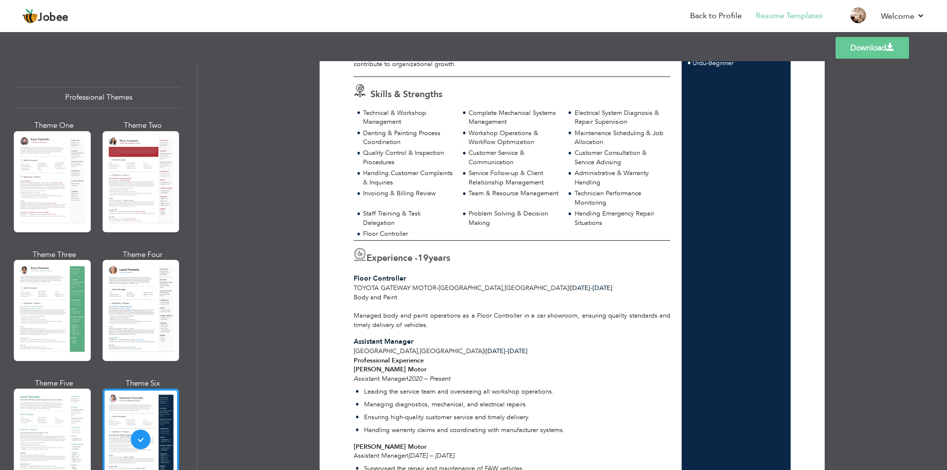
scroll to position [190, 0]
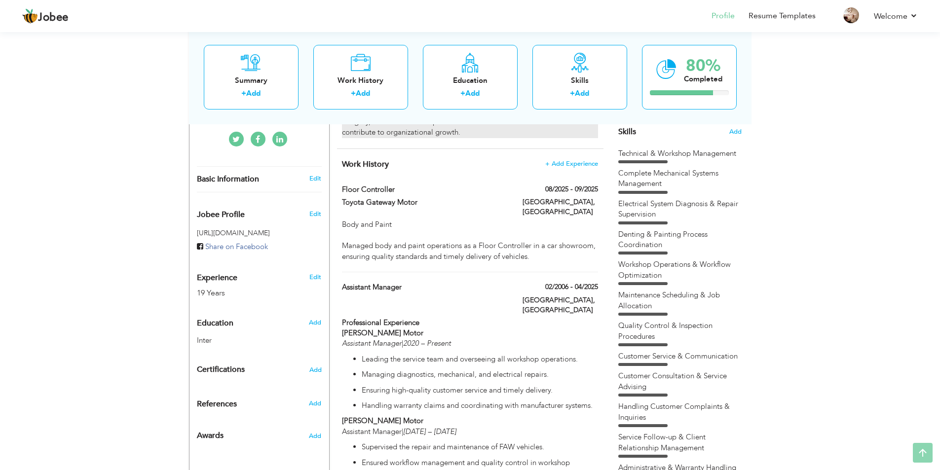
scroll to position [283, 0]
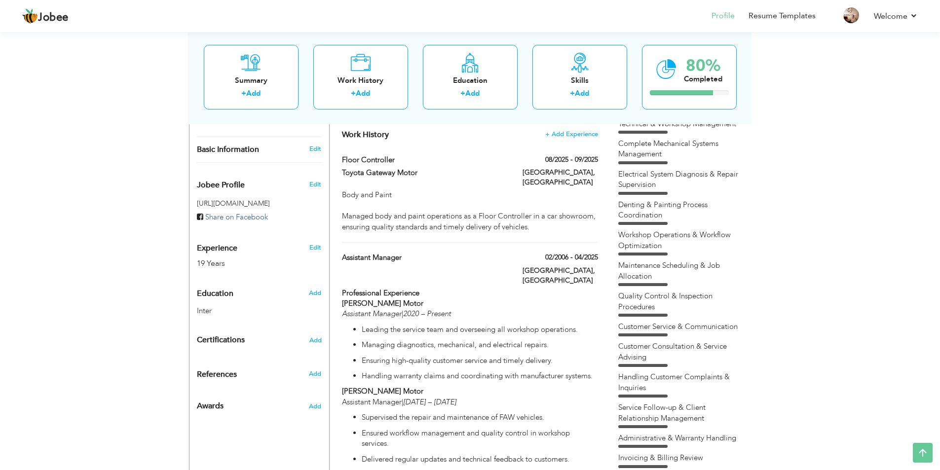
click at [484, 219] on div "Floor Controller 08/2025 - 09/2025 Floor Controller 08/2025 - 09/2025 Toyota Ga…" at bounding box center [470, 199] width 256 height 88
type input "Floor Controller"
type input "Toyota Gateway Motor"
type input "08/2025"
type input "09/2025"
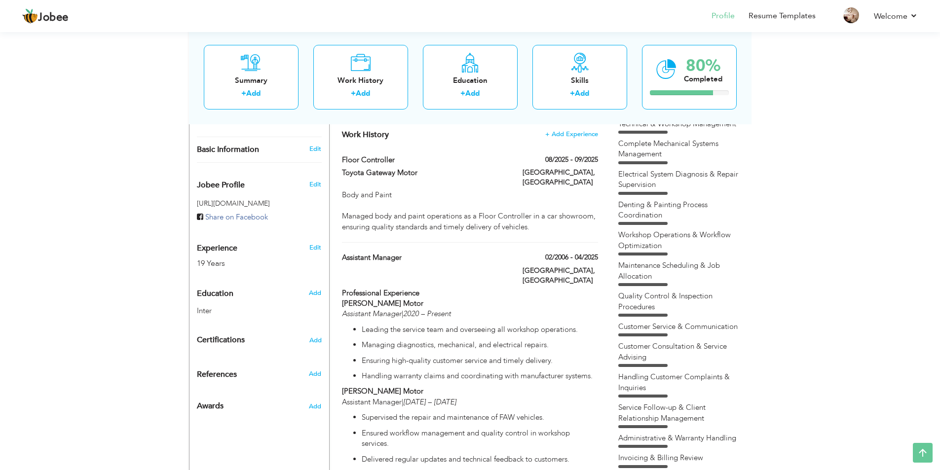
type input "[GEOGRAPHIC_DATA]"
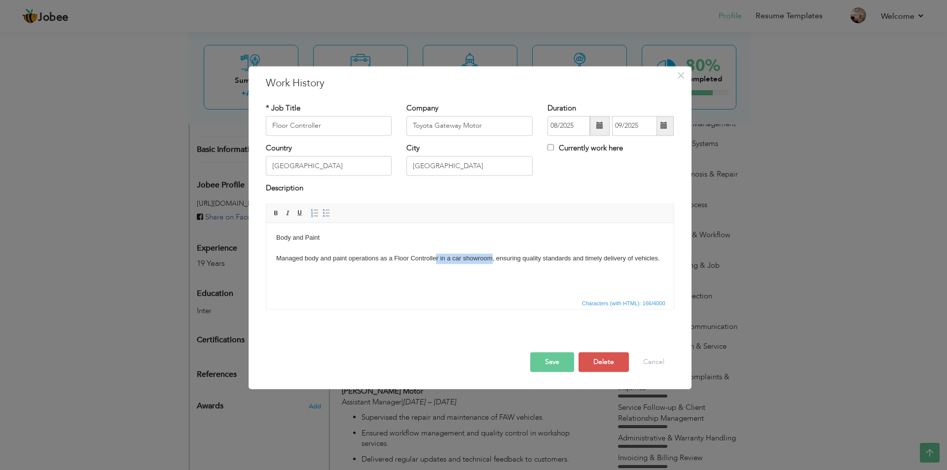
drag, startPoint x: 436, startPoint y: 260, endPoint x: 492, endPoint y: 258, distance: 56.3
click at [492, 258] on body "Body and Paint Managed body and paint operations as a Floor Controller in a car…" at bounding box center [470, 248] width 388 height 31
click at [546, 355] on button "Save" at bounding box center [552, 362] width 44 height 20
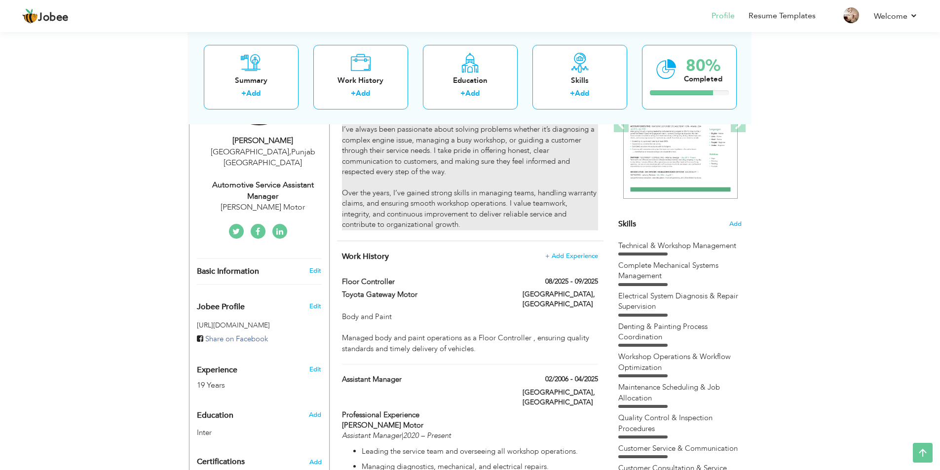
scroll to position [146, 0]
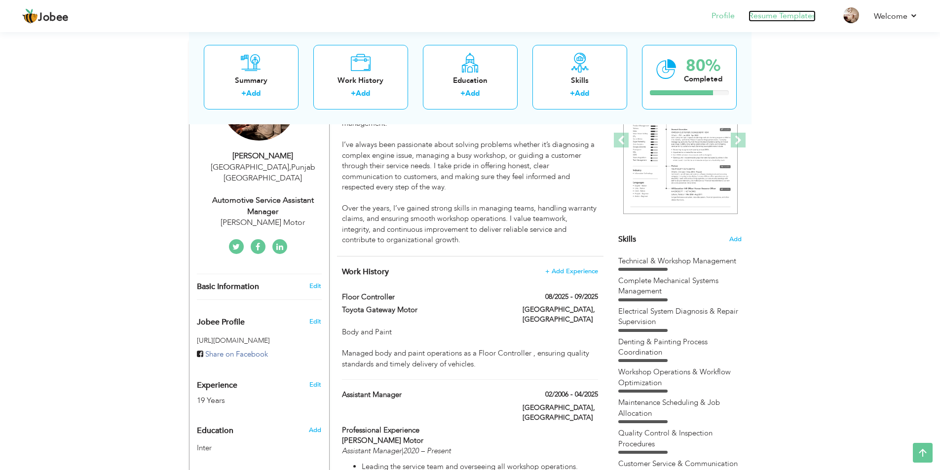
click at [767, 15] on link "Resume Templates" at bounding box center [781, 15] width 67 height 11
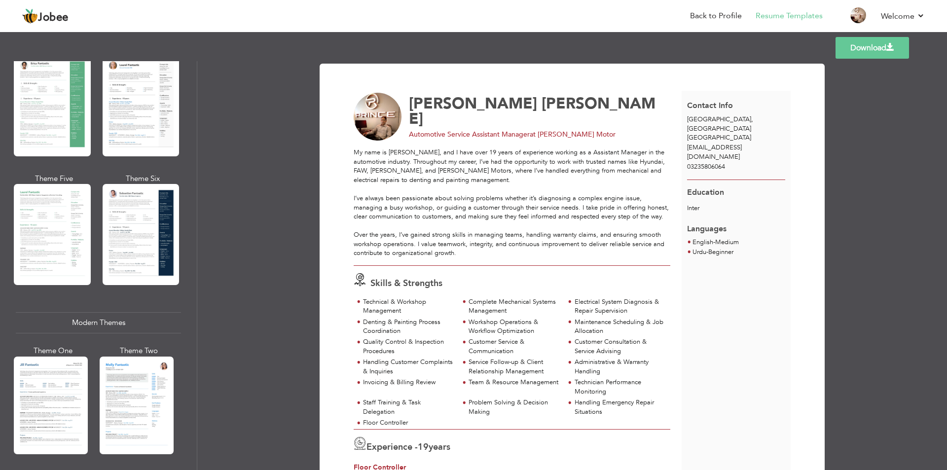
scroll to position [206, 0]
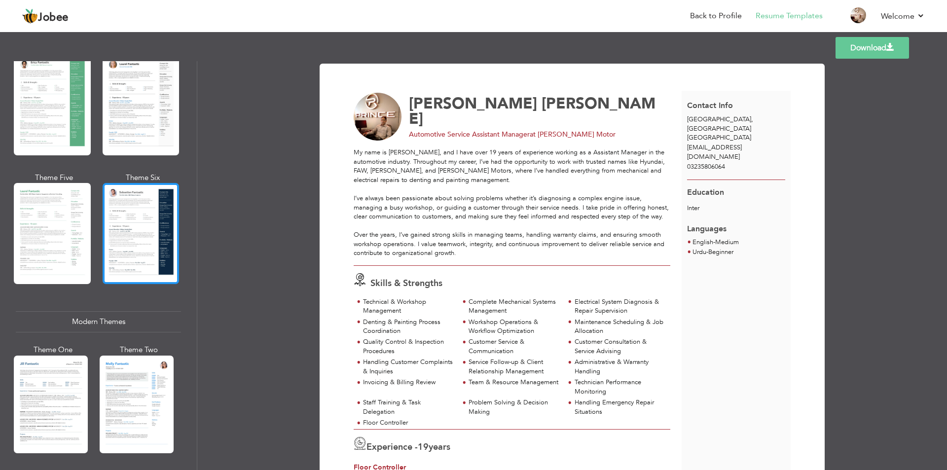
click at [111, 236] on div at bounding box center [141, 233] width 77 height 101
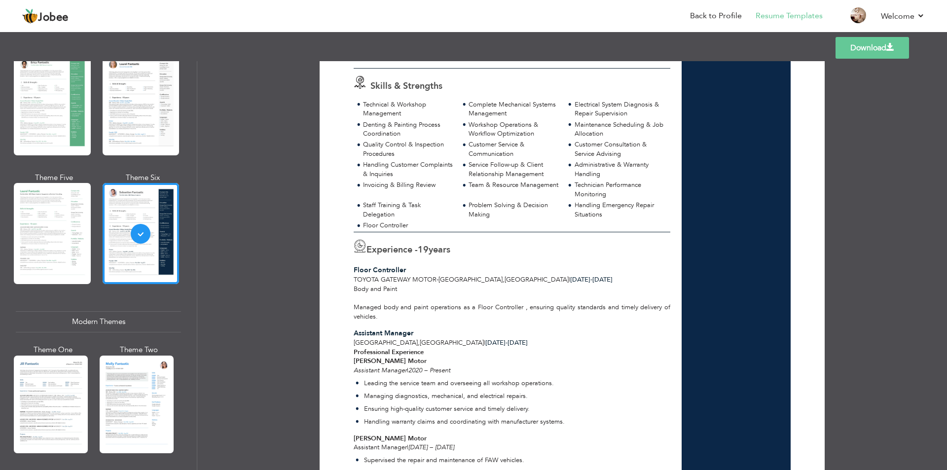
scroll to position [198, 0]
click at [871, 53] on link "Download" at bounding box center [873, 48] width 74 height 22
click at [870, 48] on link "Download" at bounding box center [873, 48] width 74 height 22
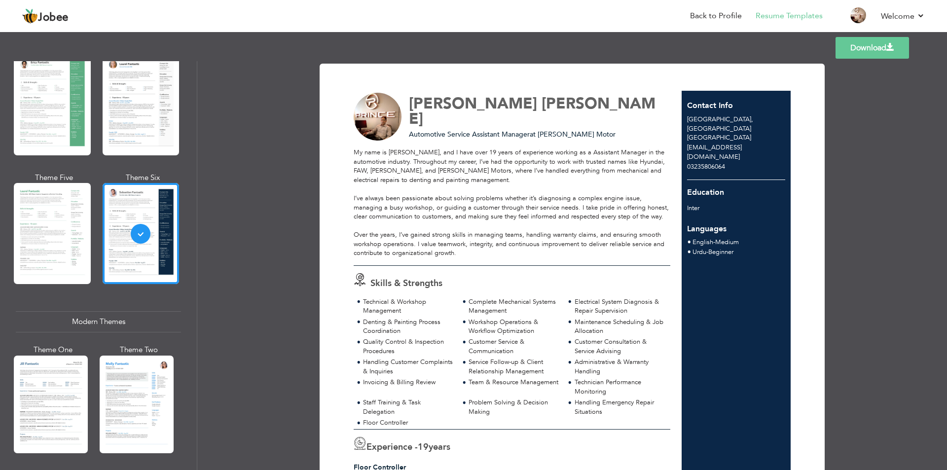
click at [869, 49] on link "Download" at bounding box center [873, 48] width 74 height 22
click at [44, 411] on div at bounding box center [51, 405] width 74 height 98
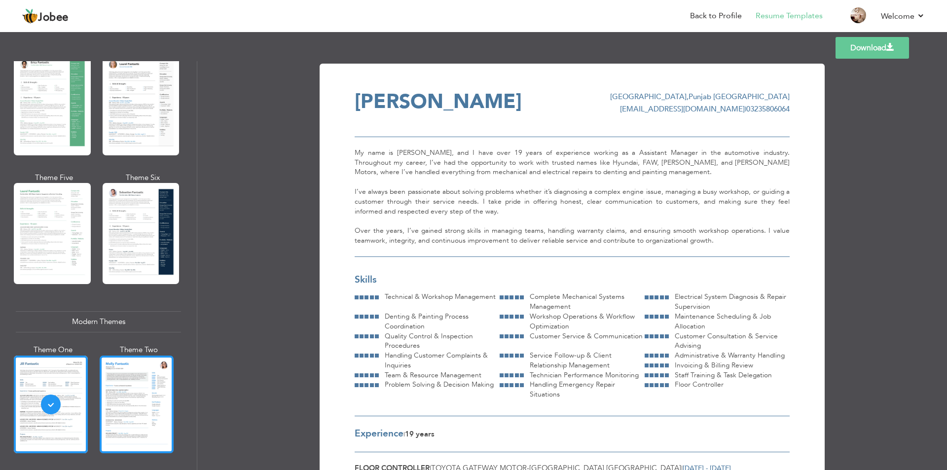
click at [174, 391] on div at bounding box center [137, 405] width 74 height 98
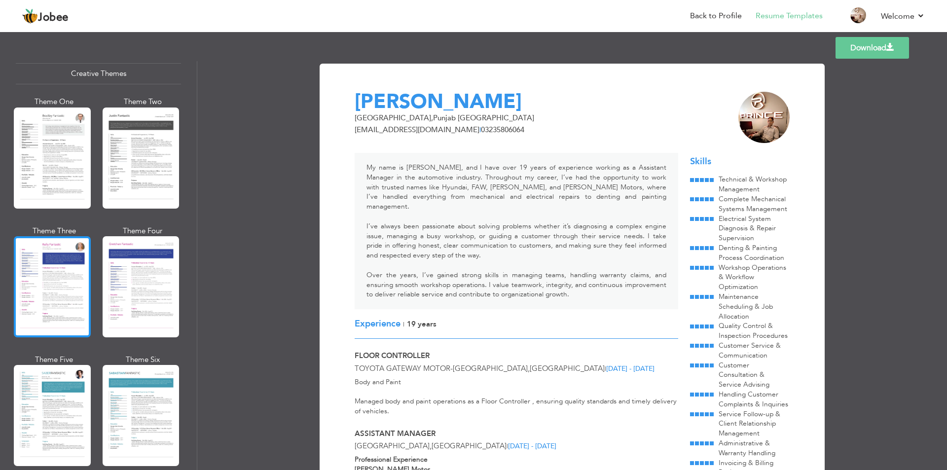
scroll to position [1179, 0]
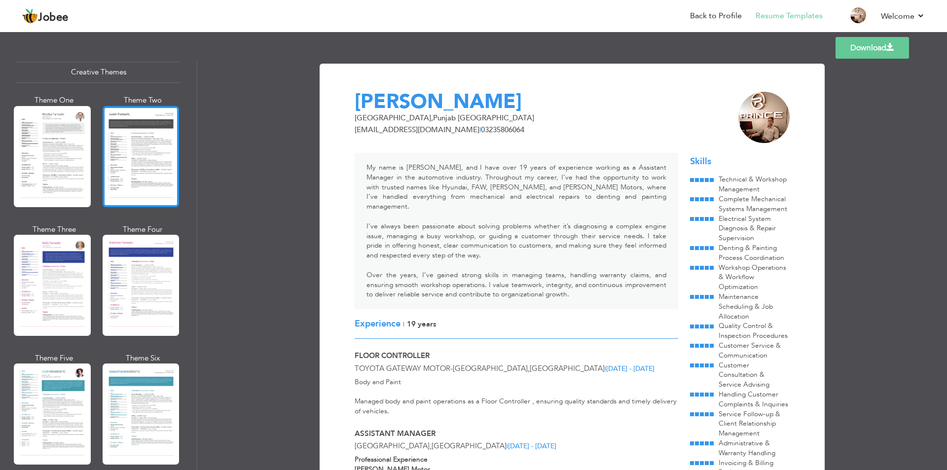
click at [114, 172] on div at bounding box center [141, 156] width 77 height 101
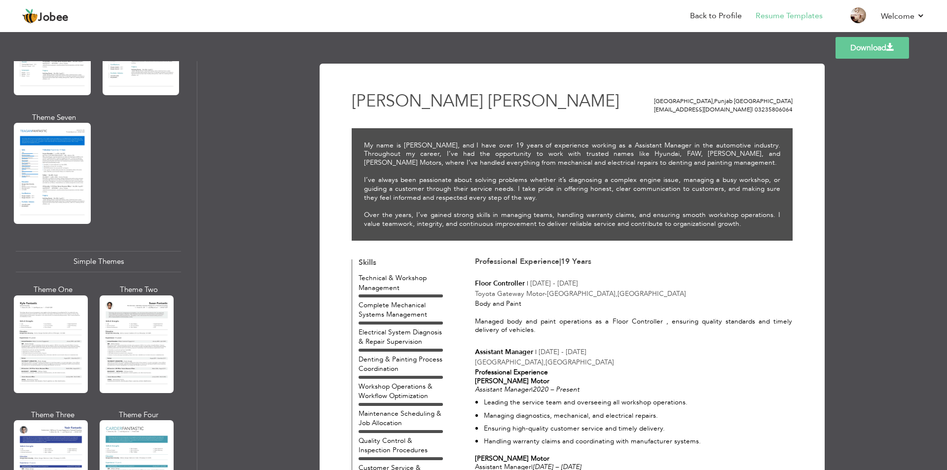
scroll to position [1602, 0]
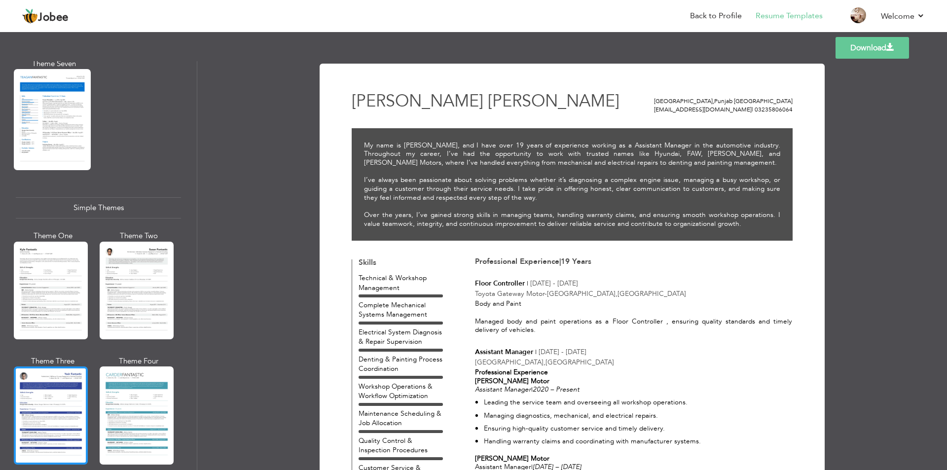
click at [65, 421] on div at bounding box center [51, 416] width 74 height 98
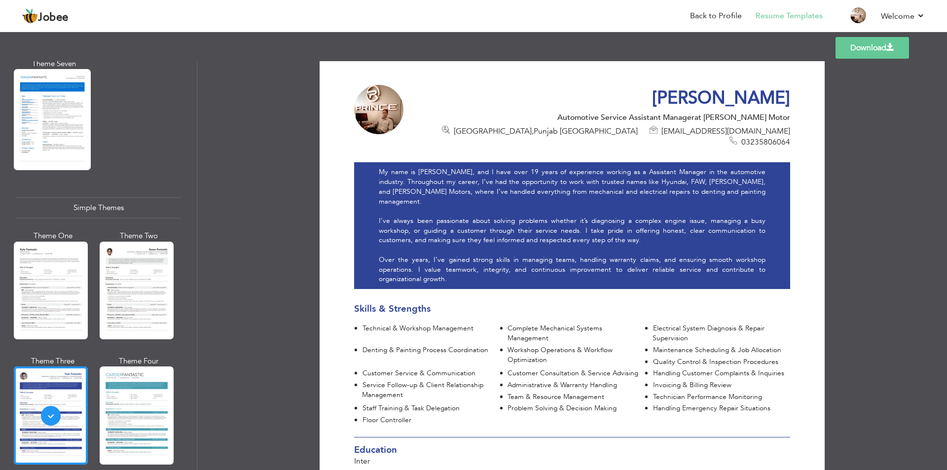
scroll to position [0, 0]
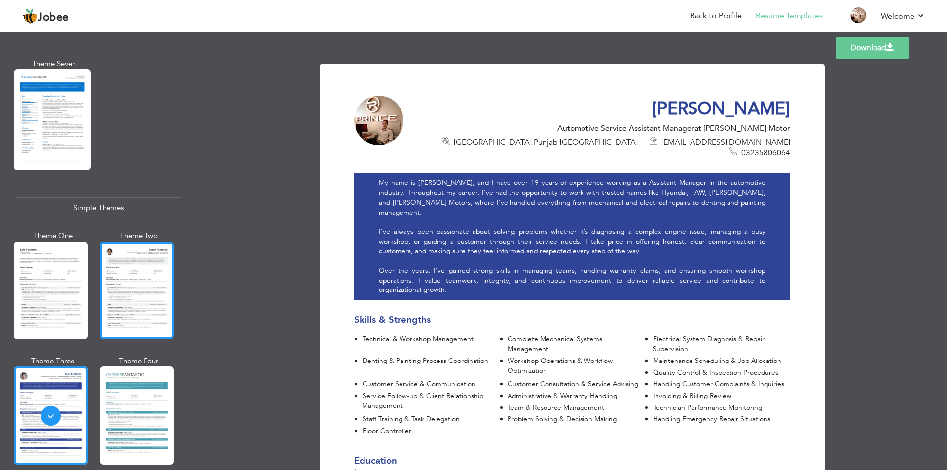
click at [124, 250] on div at bounding box center [137, 291] width 74 height 98
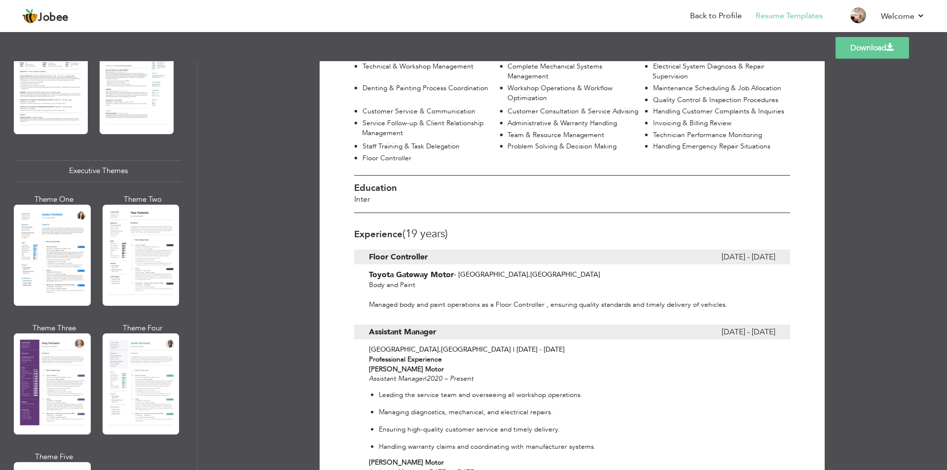
scroll to position [610, 0]
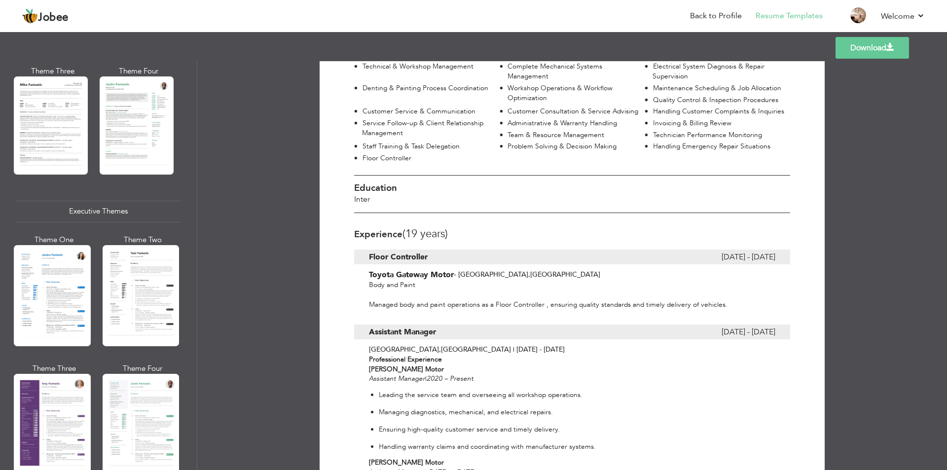
click at [876, 130] on div "Download [PERSON_NAME] Automotive Service Assistant Manager at [PERSON_NAME] Mo…" at bounding box center [572, 265] width 750 height 409
click at [858, 42] on link "Download" at bounding box center [873, 48] width 74 height 22
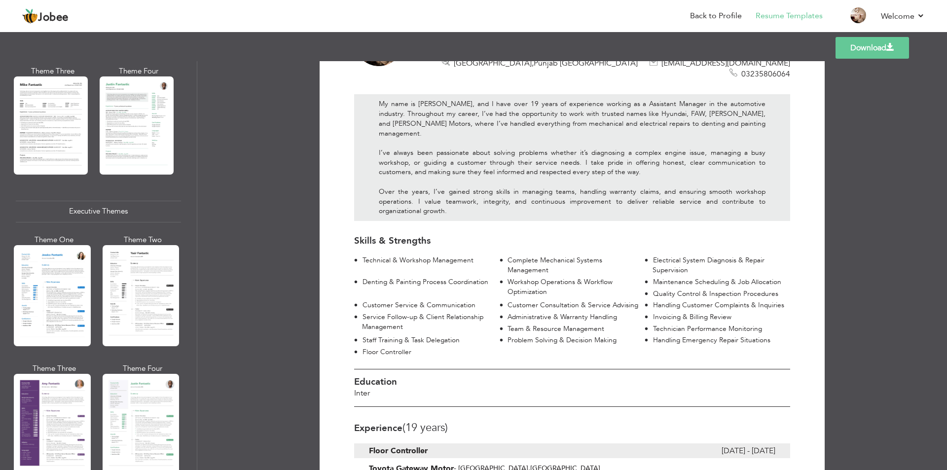
scroll to position [80, 0]
click at [750, 376] on h3 "Education" at bounding box center [572, 381] width 436 height 10
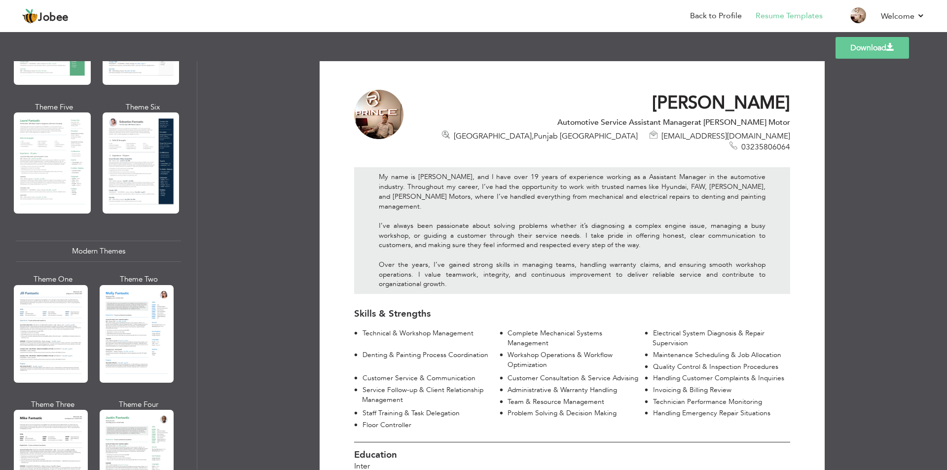
scroll to position [272, 0]
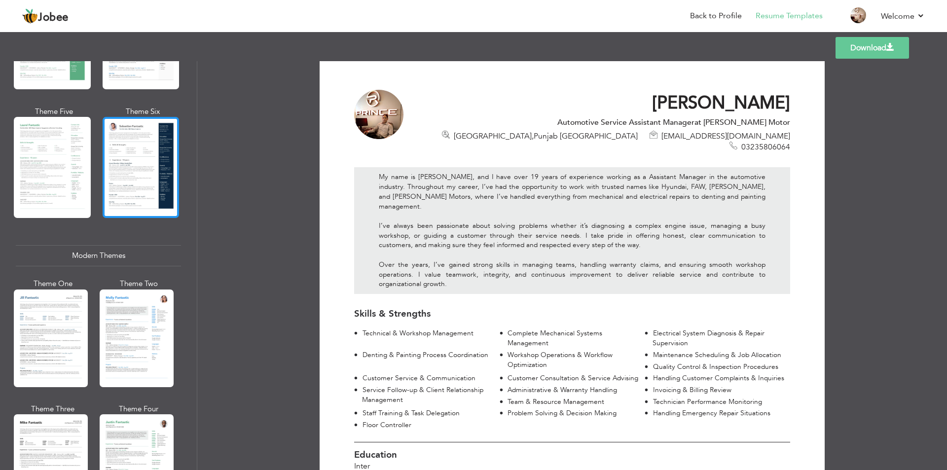
drag, startPoint x: 113, startPoint y: 237, endPoint x: 137, endPoint y: 157, distance: 82.9
click at [137, 157] on div at bounding box center [141, 167] width 77 height 101
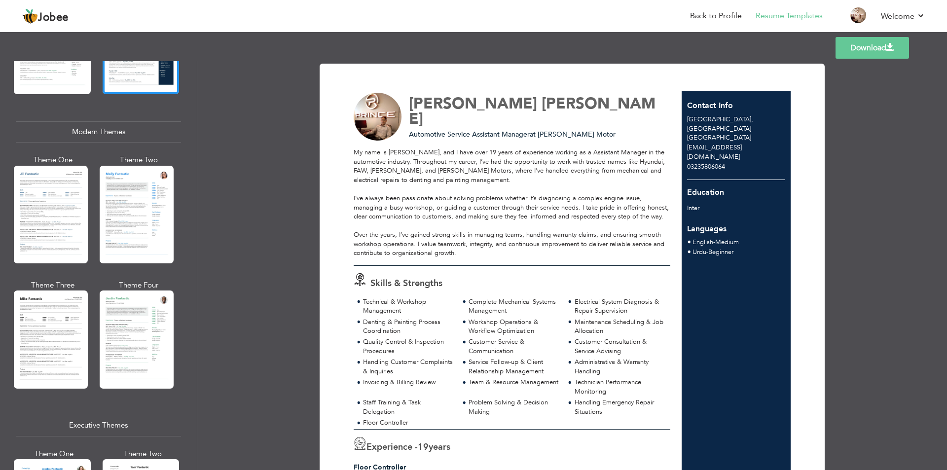
scroll to position [400, 0]
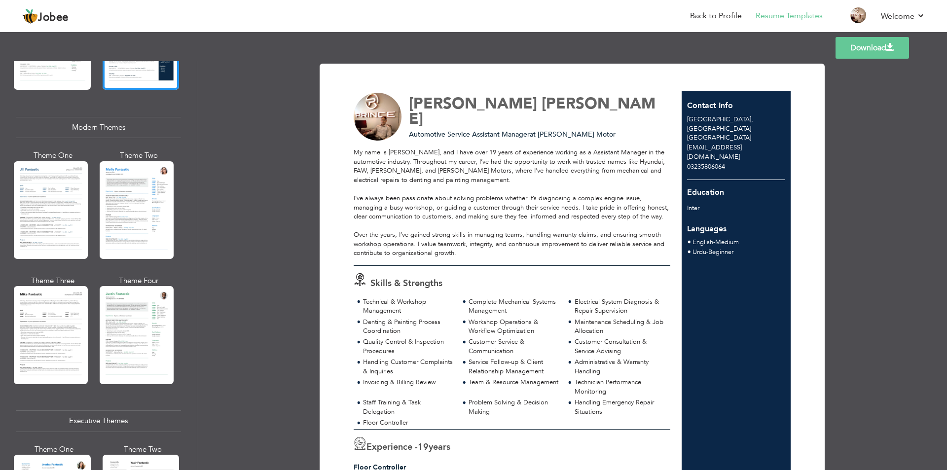
click at [867, 49] on link "Download" at bounding box center [873, 48] width 74 height 22
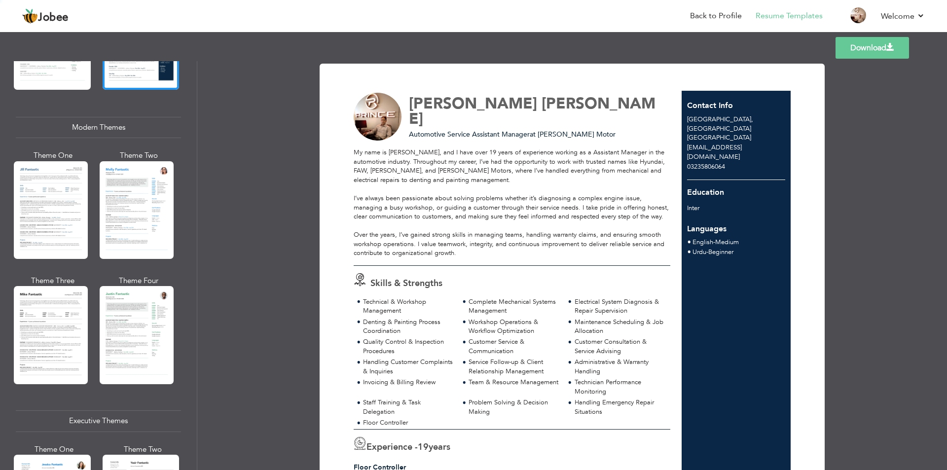
click at [867, 49] on link "Download" at bounding box center [873, 48] width 74 height 22
click at [856, 55] on link "Download" at bounding box center [873, 48] width 74 height 22
